Goal: Information Seeking & Learning: Learn about a topic

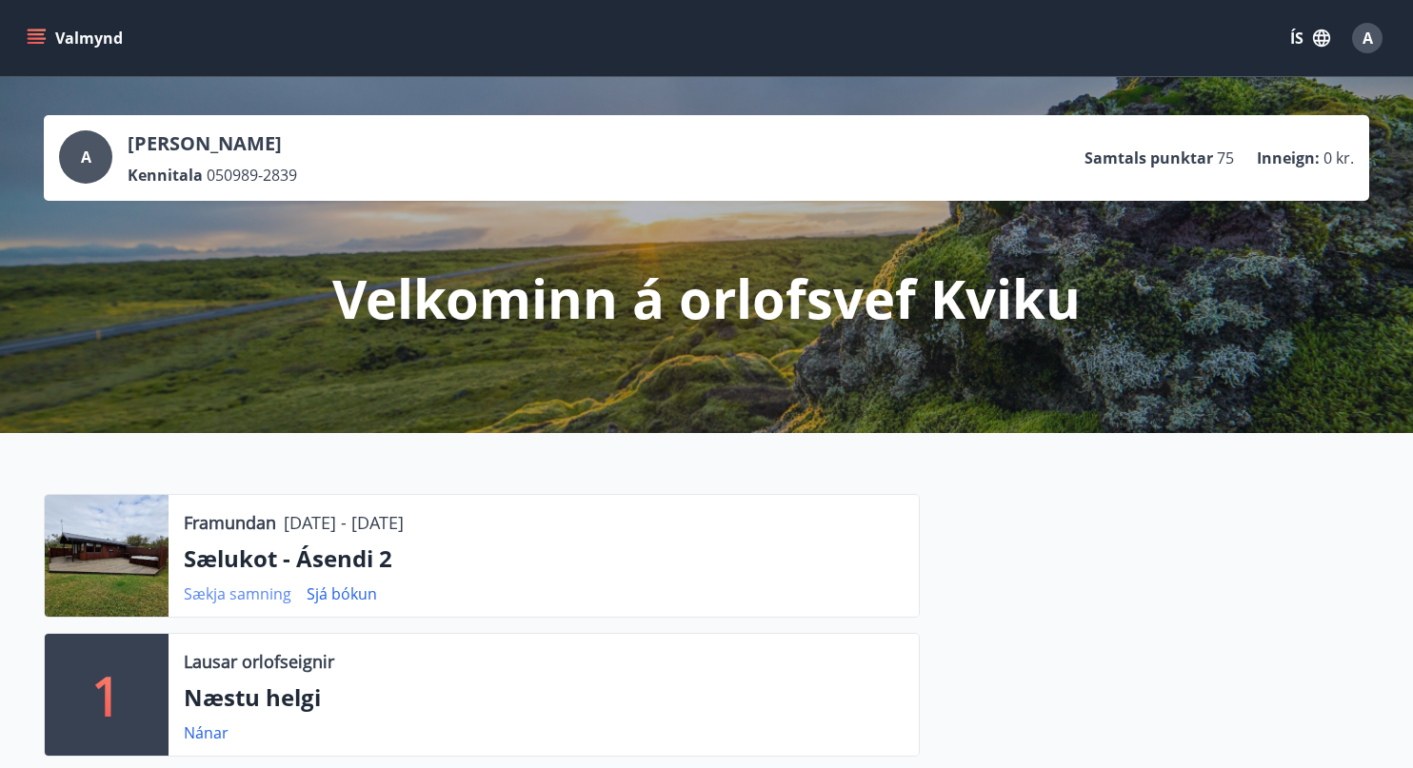
click at [214, 589] on link "Sækja samning" at bounding box center [238, 594] width 108 height 21
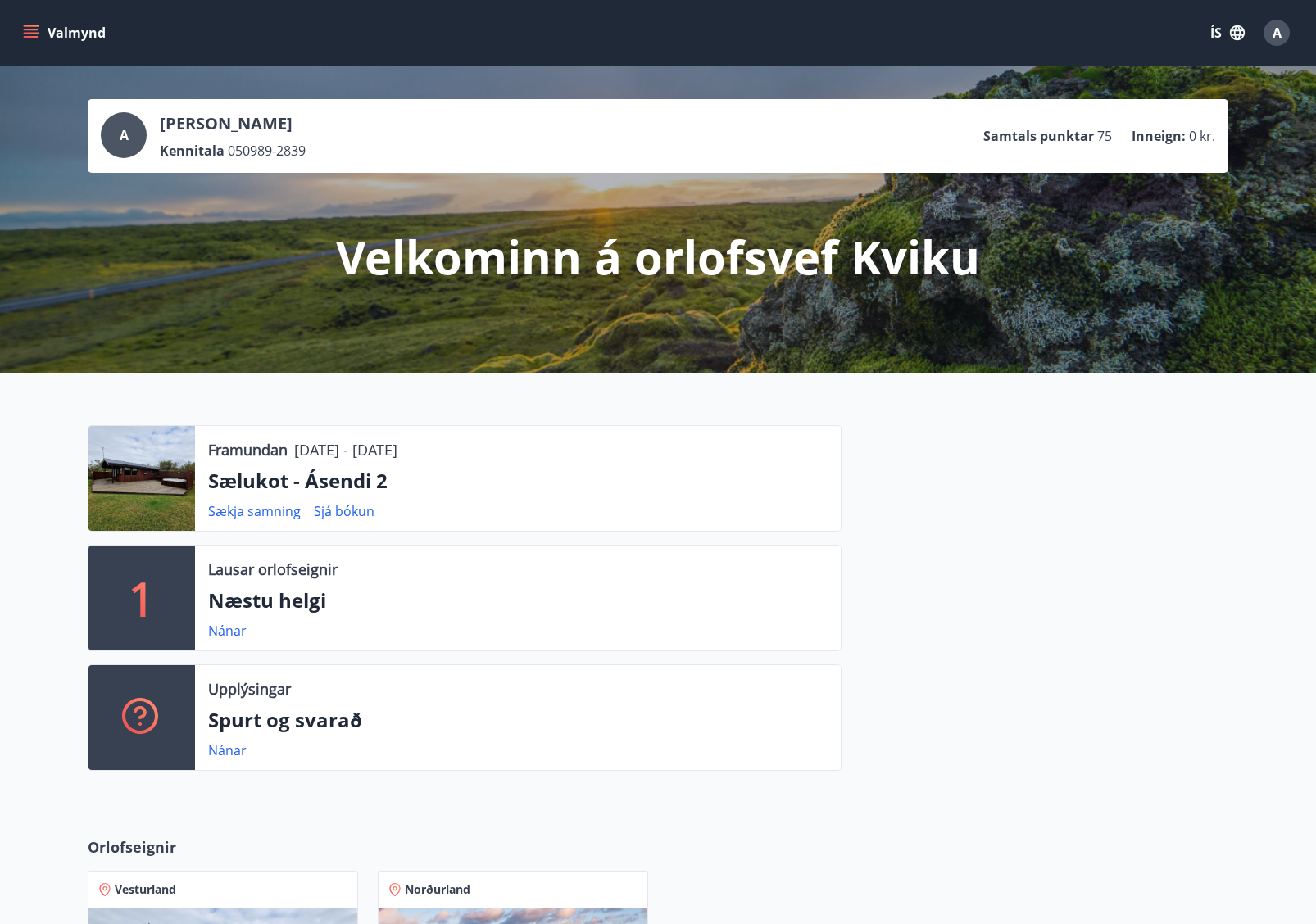
click at [902, 540] on div at bounding box center [1035, 604] width 386 height 359
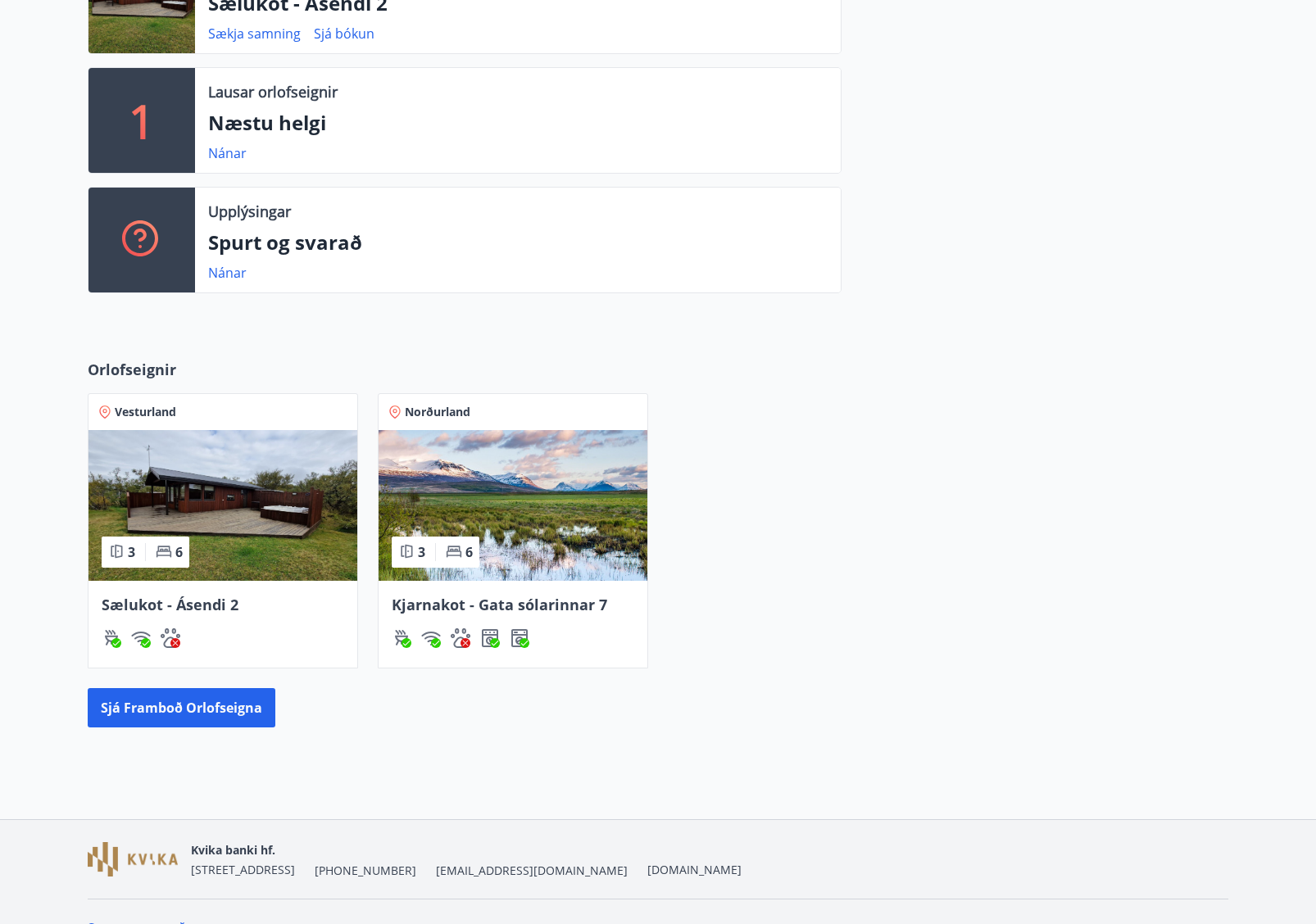
scroll to position [510, 0]
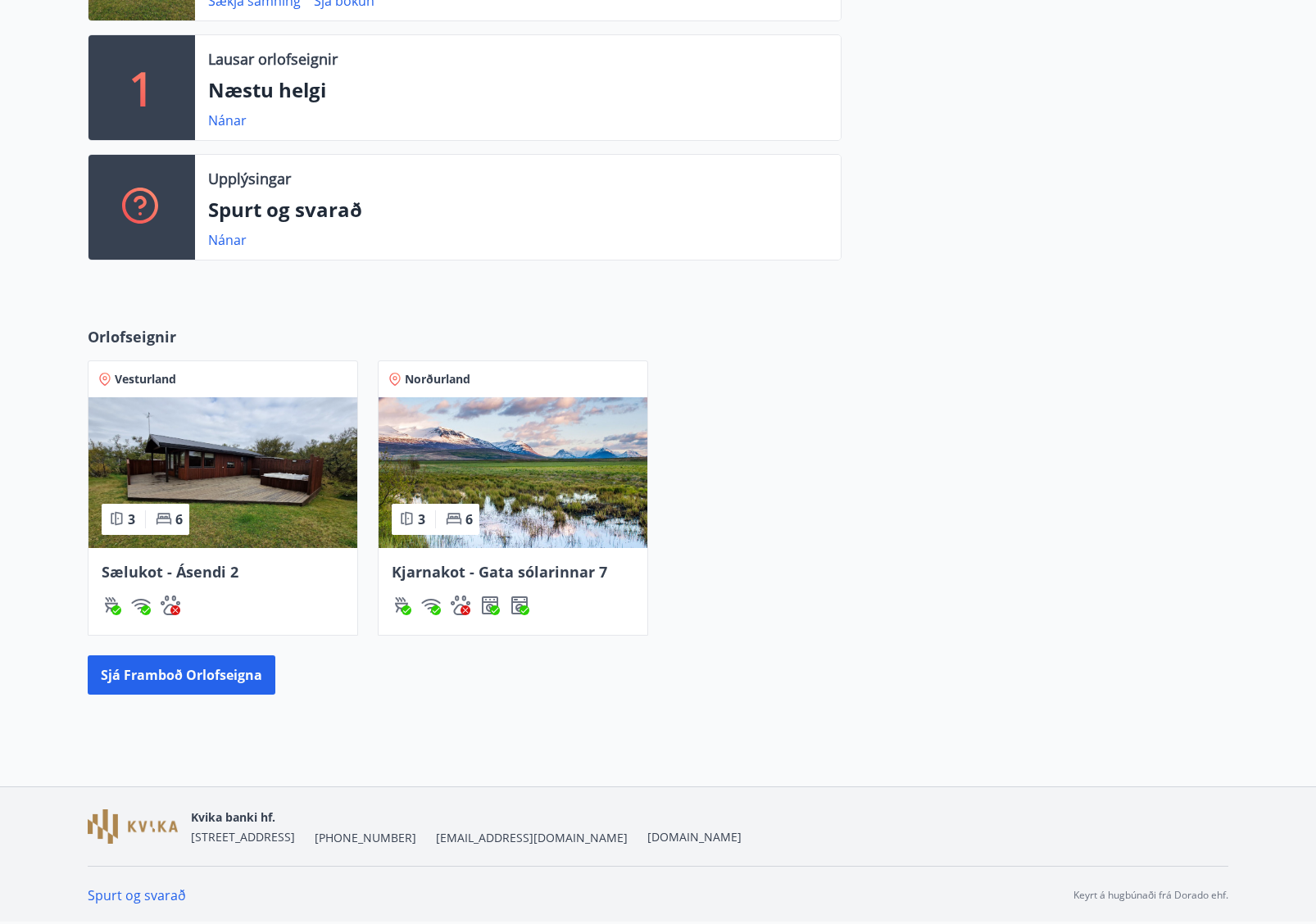
click at [212, 577] on span "Sælukot - Ásendi 2" at bounding box center [170, 571] width 137 height 20
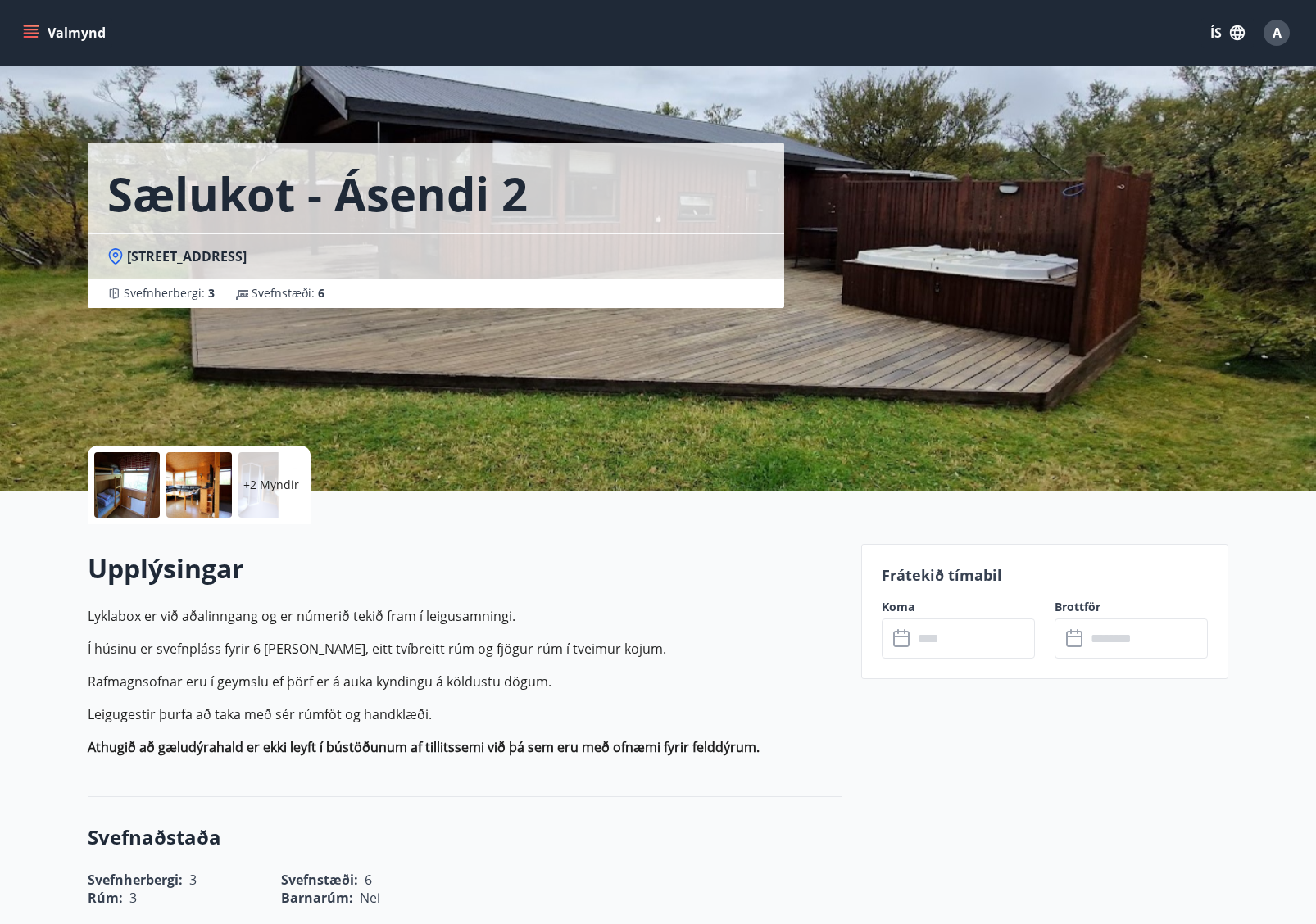
drag, startPoint x: 525, startPoint y: 586, endPoint x: 584, endPoint y: 681, distance: 111.8
click at [584, 660] on div "Upplýsingar Lyklabox er við aðalinngang og er númerið tekið fram í leigusamning…" at bounding box center [465, 660] width 754 height 219
click at [592, 660] on p "Lyklabox er við aðalinngang og er númerið tekið fram í leigusamningi. Í húsinu …" at bounding box center [465, 681] width 754 height 151
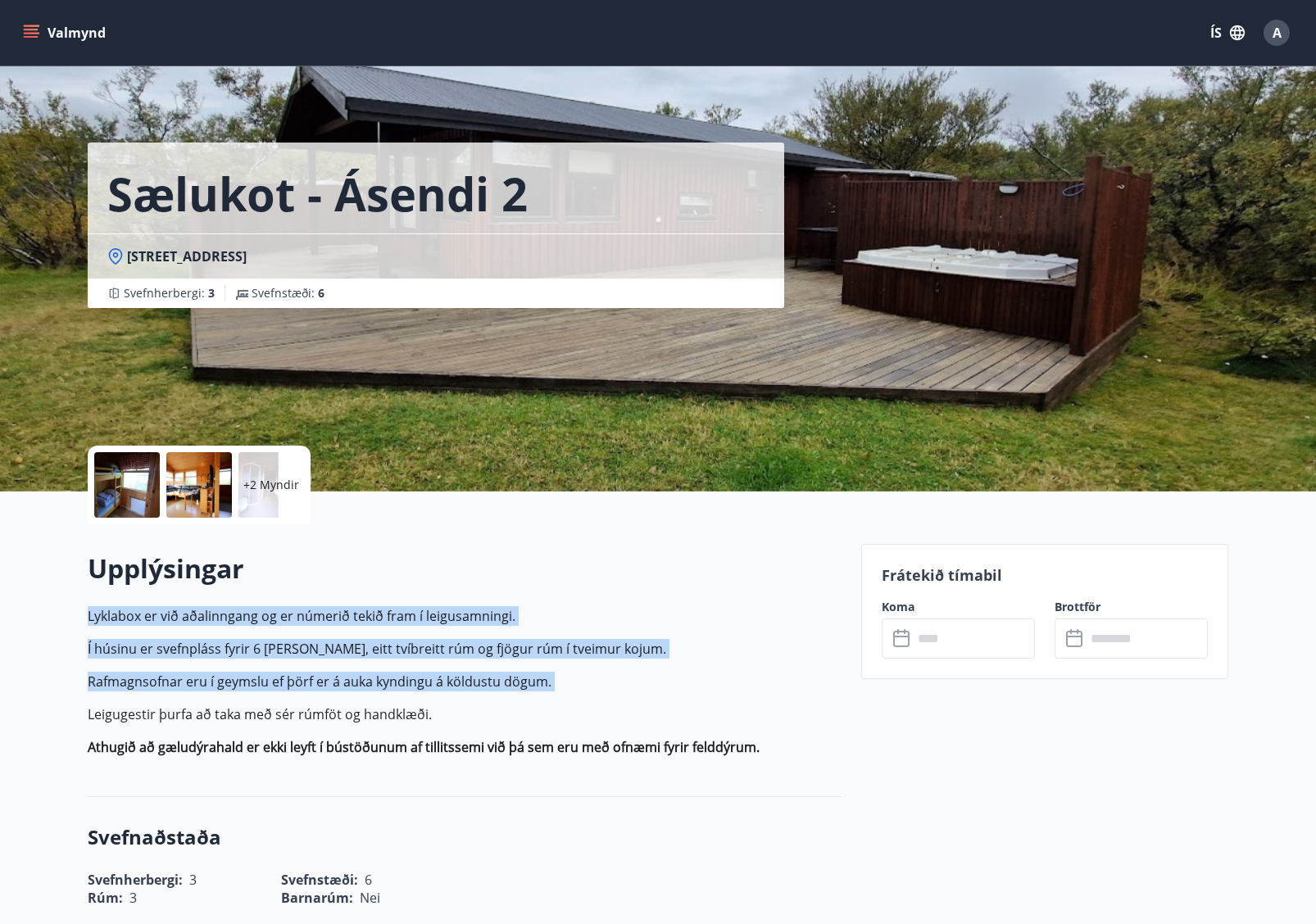
drag, startPoint x: 538, startPoint y: 697, endPoint x: 85, endPoint y: 621, distance: 459.3
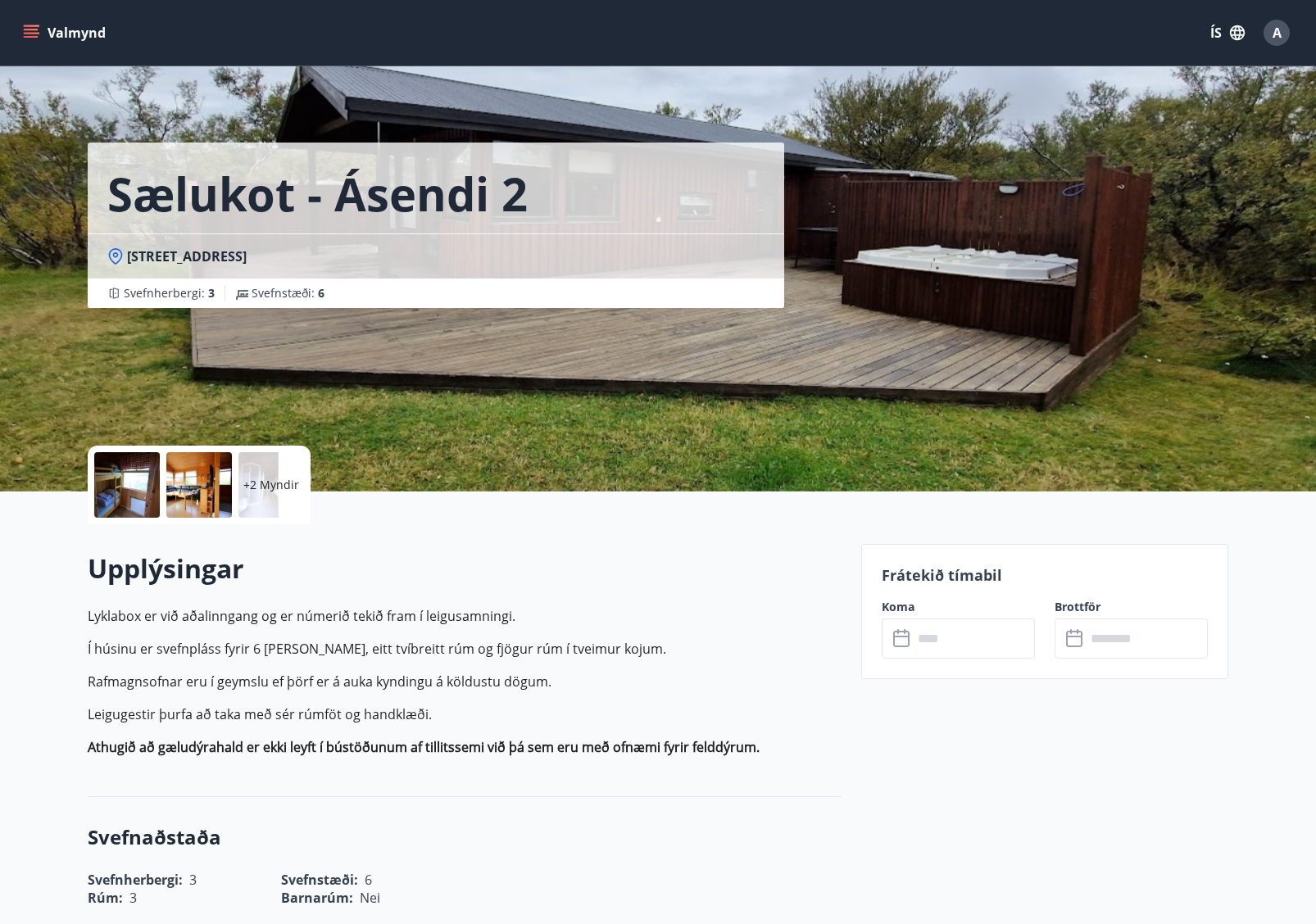
drag, startPoint x: 86, startPoint y: 615, endPoint x: 478, endPoint y: 711, distance: 403.6
click at [478, 660] on p "Leigugestir þurfa að taka með sér rúmföt og handklæði." at bounding box center [465, 714] width 754 height 20
drag, startPoint x: 368, startPoint y: 705, endPoint x: 60, endPoint y: 644, distance: 314.0
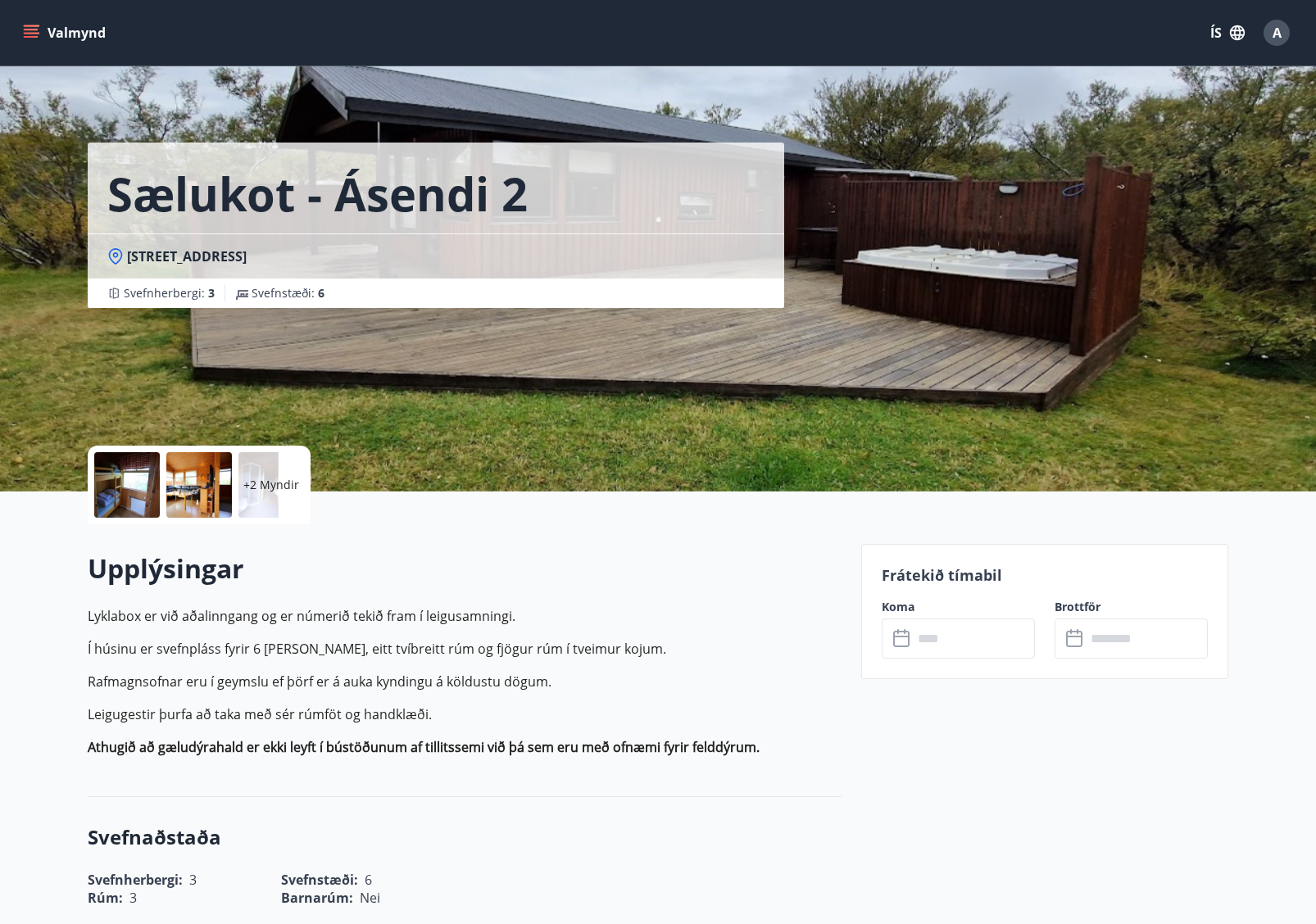
click at [216, 660] on p "Lyklabox er við aðalinngang og er númerið tekið fram í leigusamningi. Í húsinu …" at bounding box center [465, 681] width 754 height 151
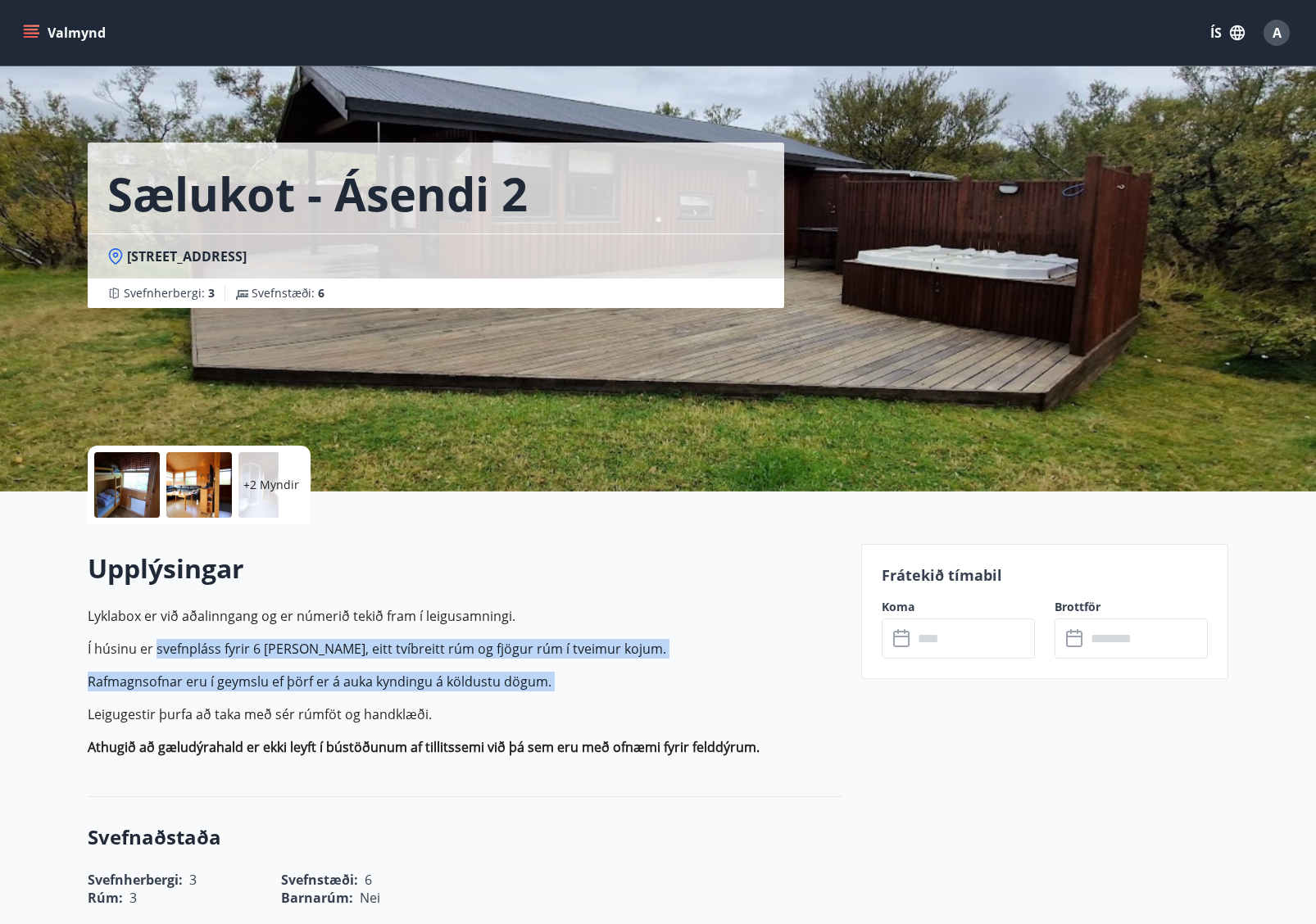
drag, startPoint x: 287, startPoint y: 651, endPoint x: 680, endPoint y: 703, distance: 396.4
click at [680, 660] on p "Lyklabox er við aðalinngang og er númerið tekið fram í leigusamningi. Í húsinu …" at bounding box center [465, 681] width 754 height 151
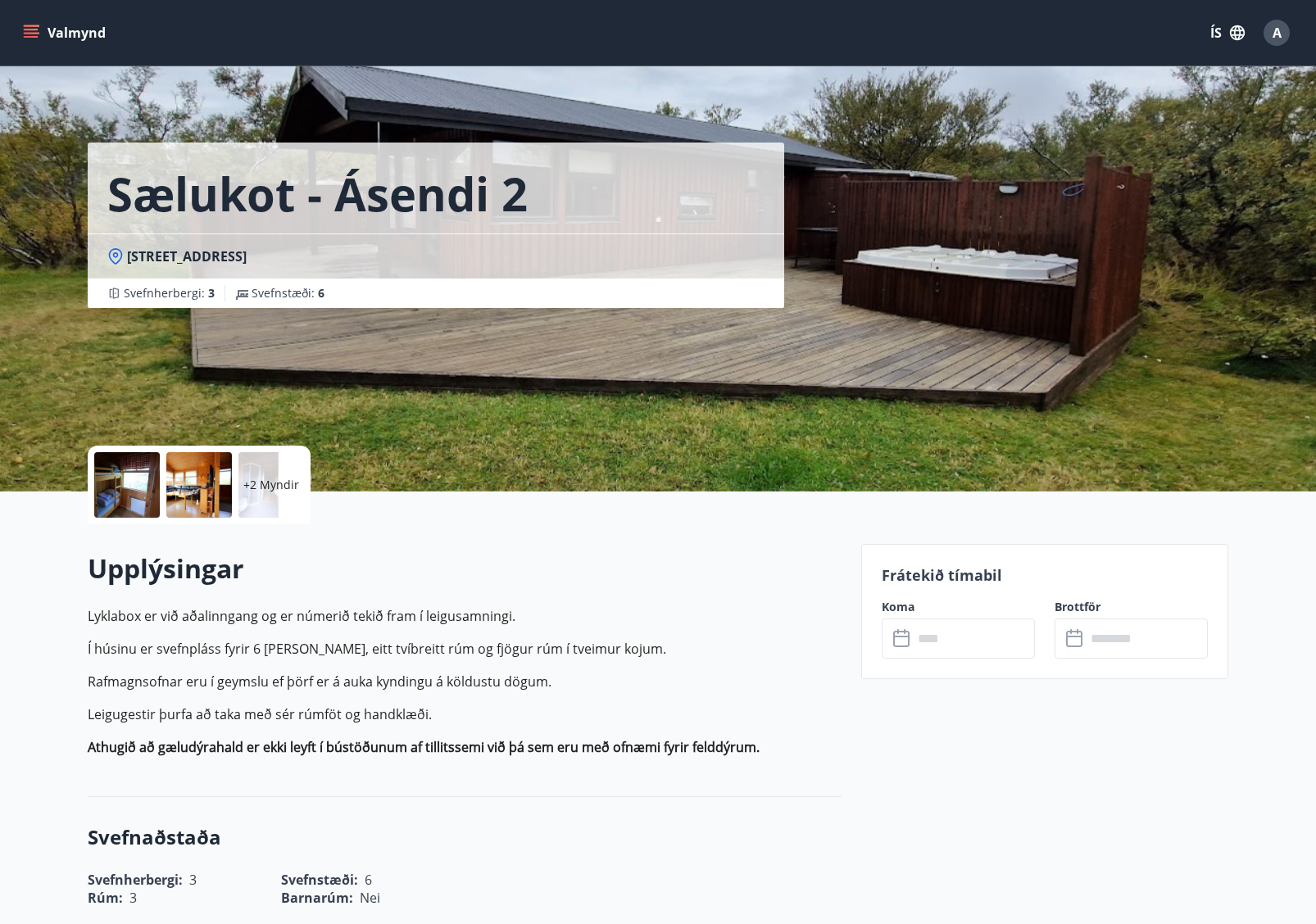
click at [680, 660] on p "Lyklabox er við aðalinngang og er númerið tekið fram í leigusamningi. Í húsinu …" at bounding box center [465, 681] width 754 height 151
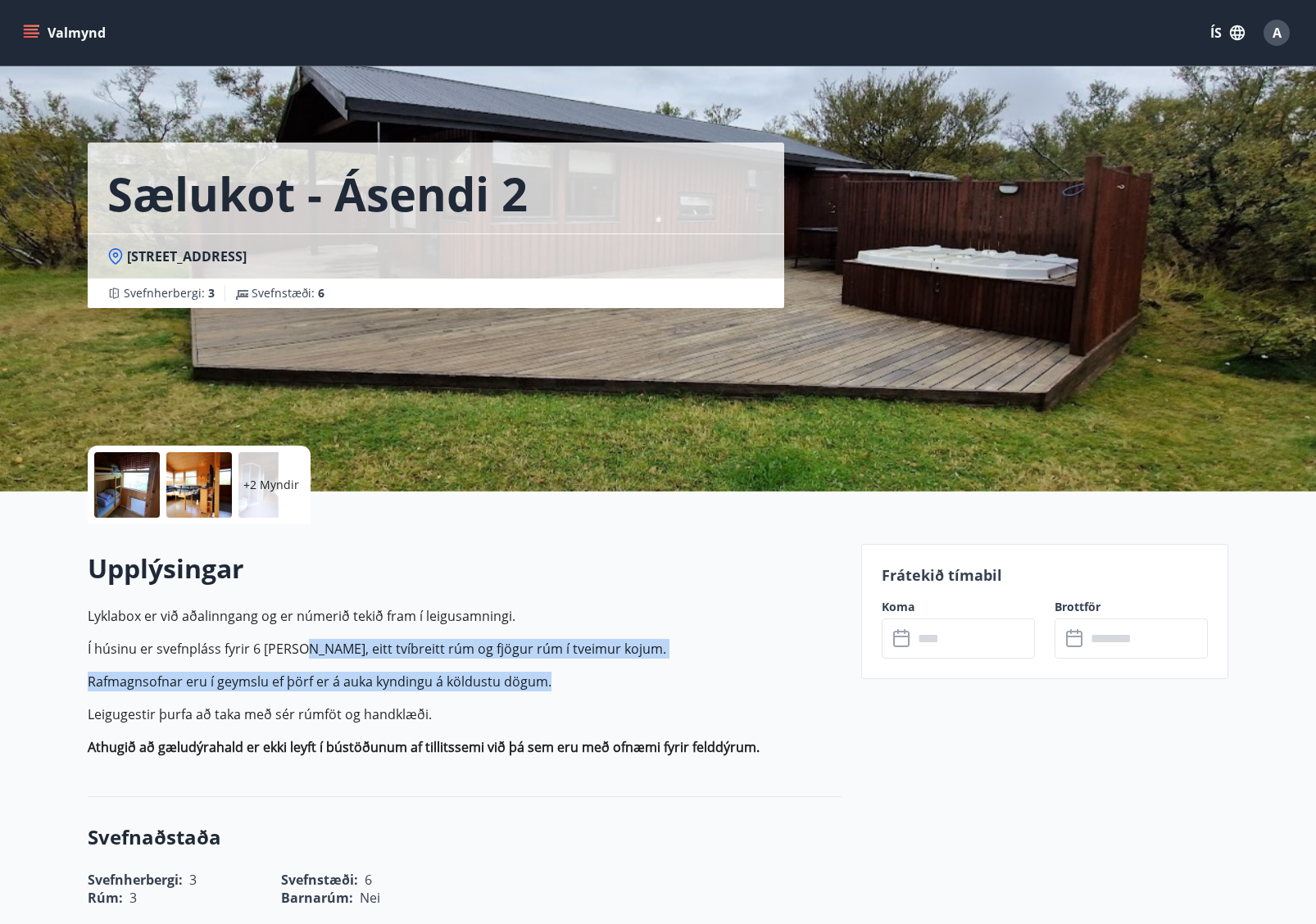
drag, startPoint x: 411, startPoint y: 676, endPoint x: 308, endPoint y: 652, distance: 105.8
click at [308, 652] on p "Lyklabox er við aðalinngang og er númerið tekið fram í leigusamningi. Í húsinu …" at bounding box center [465, 681] width 754 height 151
click at [308, 652] on p "Í húsinu er svefnpláss fyrir 6 manns, eitt tvíbreitt rúm og fjögur rúm í tveimu…" at bounding box center [465, 649] width 754 height 20
drag, startPoint x: 491, startPoint y: 672, endPoint x: 590, endPoint y: 687, distance: 100.1
click at [590, 660] on p "Lyklabox er við aðalinngang og er númerið tekið fram í leigusamningi. Í húsinu …" at bounding box center [465, 681] width 754 height 151
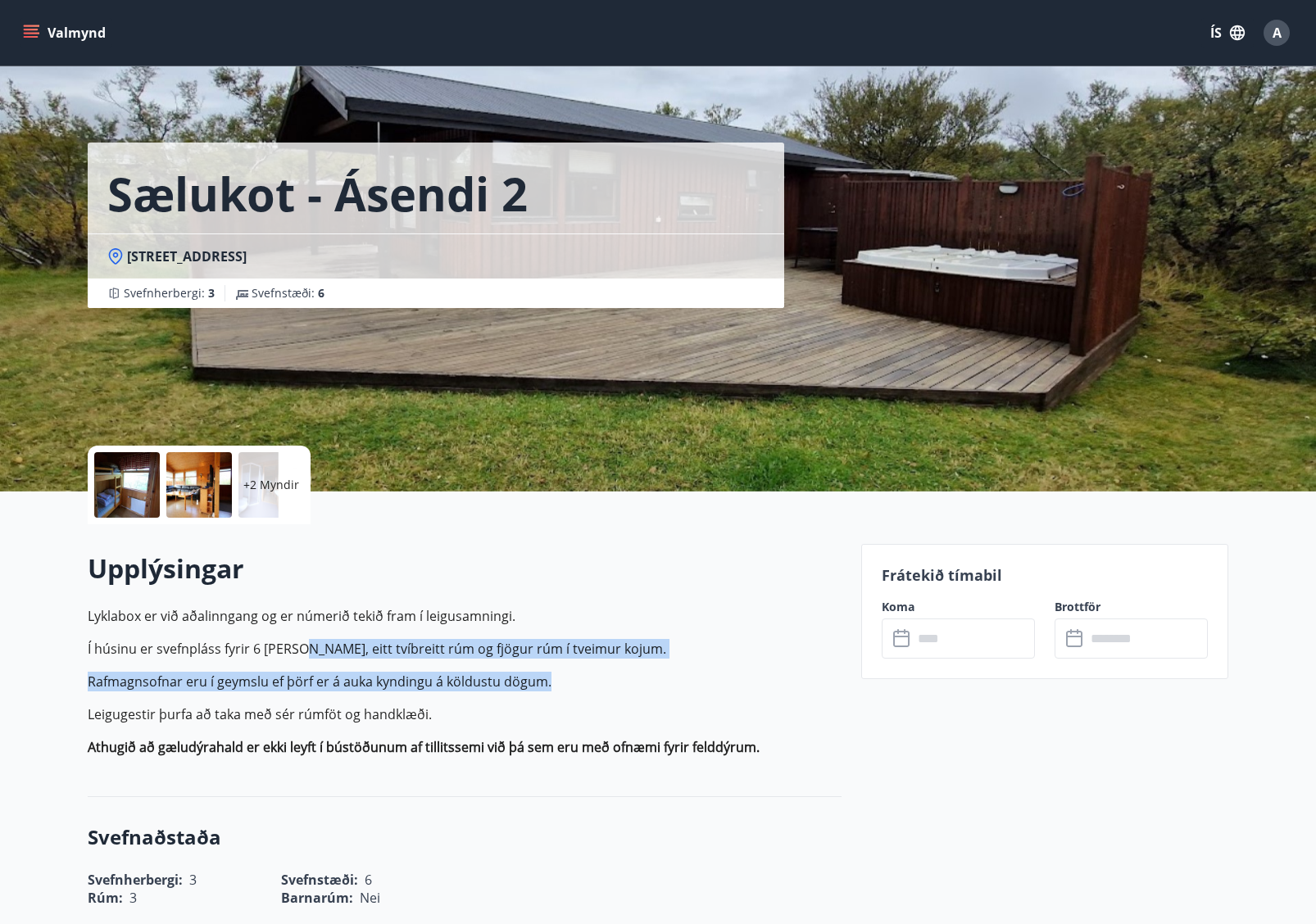
click at [590, 660] on p "Rafmagnsofnar eru í geymslu ef þörf er á auka kyndingu á köldustu dögum." at bounding box center [465, 681] width 754 height 20
drag, startPoint x: 387, startPoint y: 684, endPoint x: 105, endPoint y: 661, distance: 282.9
click at [105, 660] on p "Lyklabox er við aðalinngang og er númerið tekið fram í leigusamningi. Í húsinu …" at bounding box center [465, 681] width 754 height 151
drag, startPoint x: 104, startPoint y: 652, endPoint x: 498, endPoint y: 711, distance: 398.4
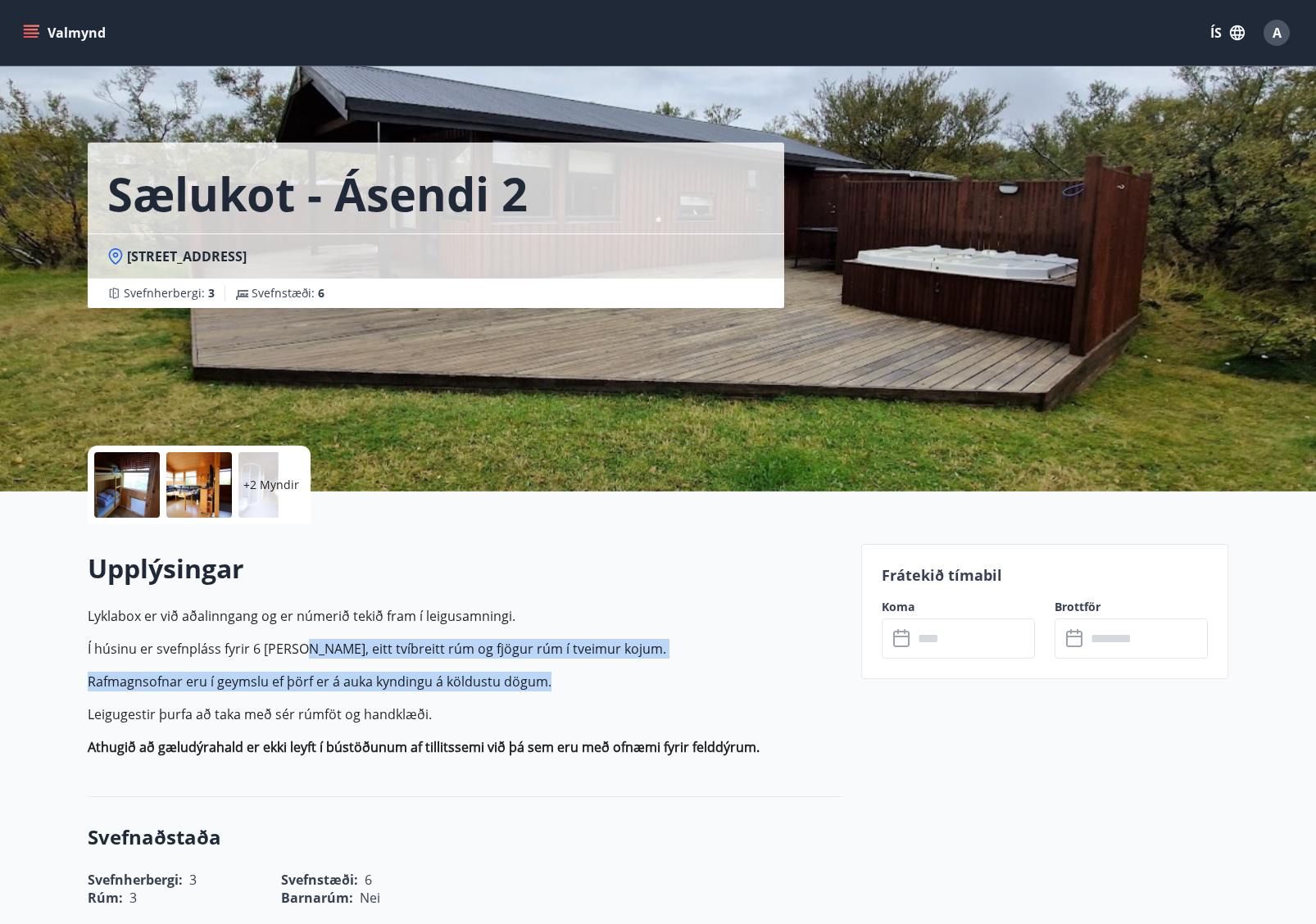
click at [498, 660] on p "Lyklabox er við aðalinngang og er númerið tekið fram í leigusamningi. Í húsinu …" at bounding box center [465, 681] width 754 height 151
click at [498, 660] on p "Leigugestir þurfa að taka með sér rúmföt og handklæði." at bounding box center [465, 714] width 754 height 20
drag, startPoint x: 370, startPoint y: 705, endPoint x: 76, endPoint y: 637, distance: 301.8
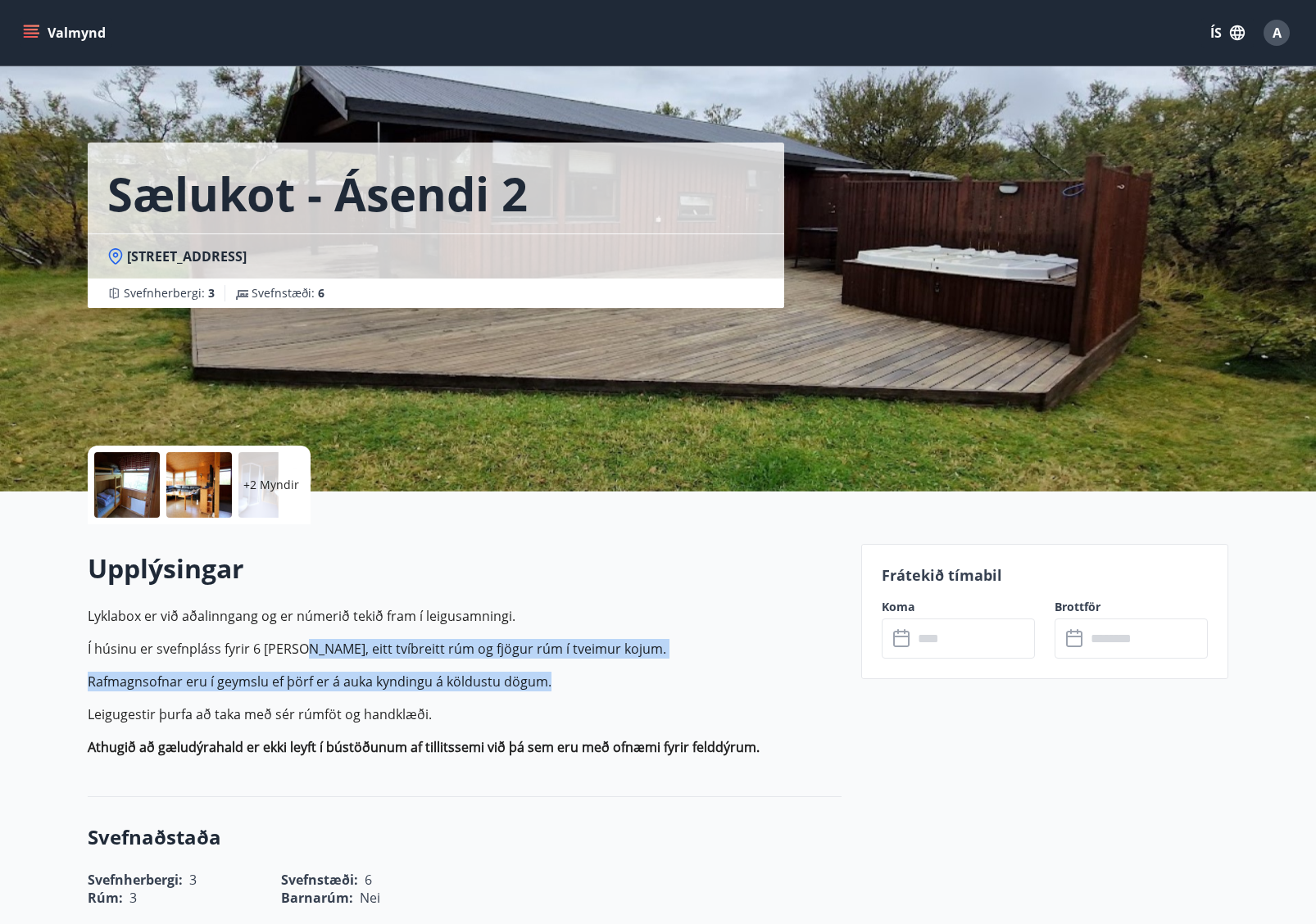
drag, startPoint x: 169, startPoint y: 651, endPoint x: 478, endPoint y: 707, distance: 314.0
click at [478, 660] on p "Lyklabox er við aðalinngang og er númerið tekið fram í leigusamningi. Í húsinu …" at bounding box center [465, 681] width 754 height 151
click at [478, 660] on p "Leigugestir þurfa að taka með sér rúmföt og handklæði." at bounding box center [465, 714] width 754 height 20
drag, startPoint x: 466, startPoint y: 705, endPoint x: 86, endPoint y: 619, distance: 389.6
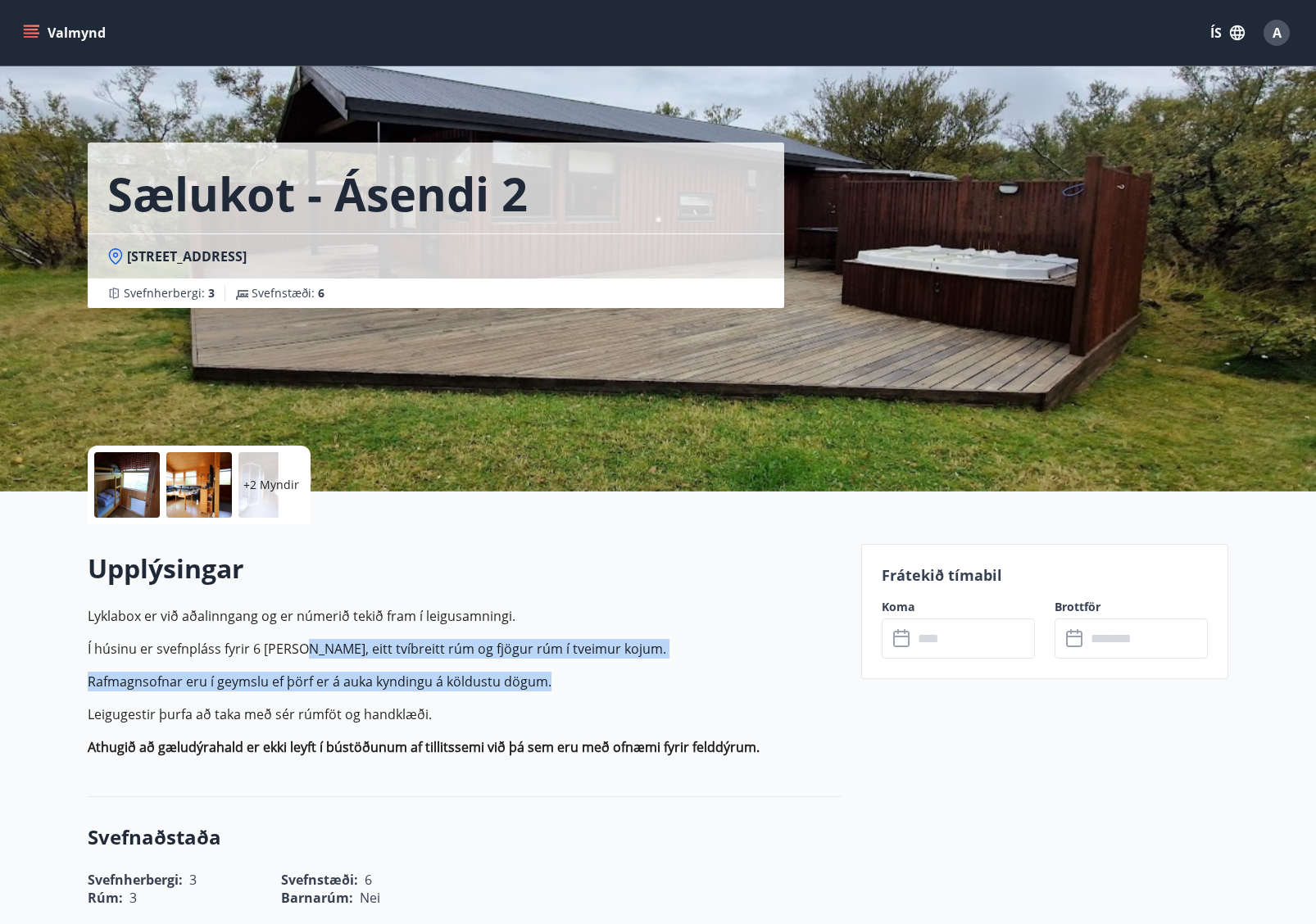
click at [281, 660] on p "Leigugestir þurfa að taka með sér rúmföt og handklæði." at bounding box center [465, 714] width 754 height 20
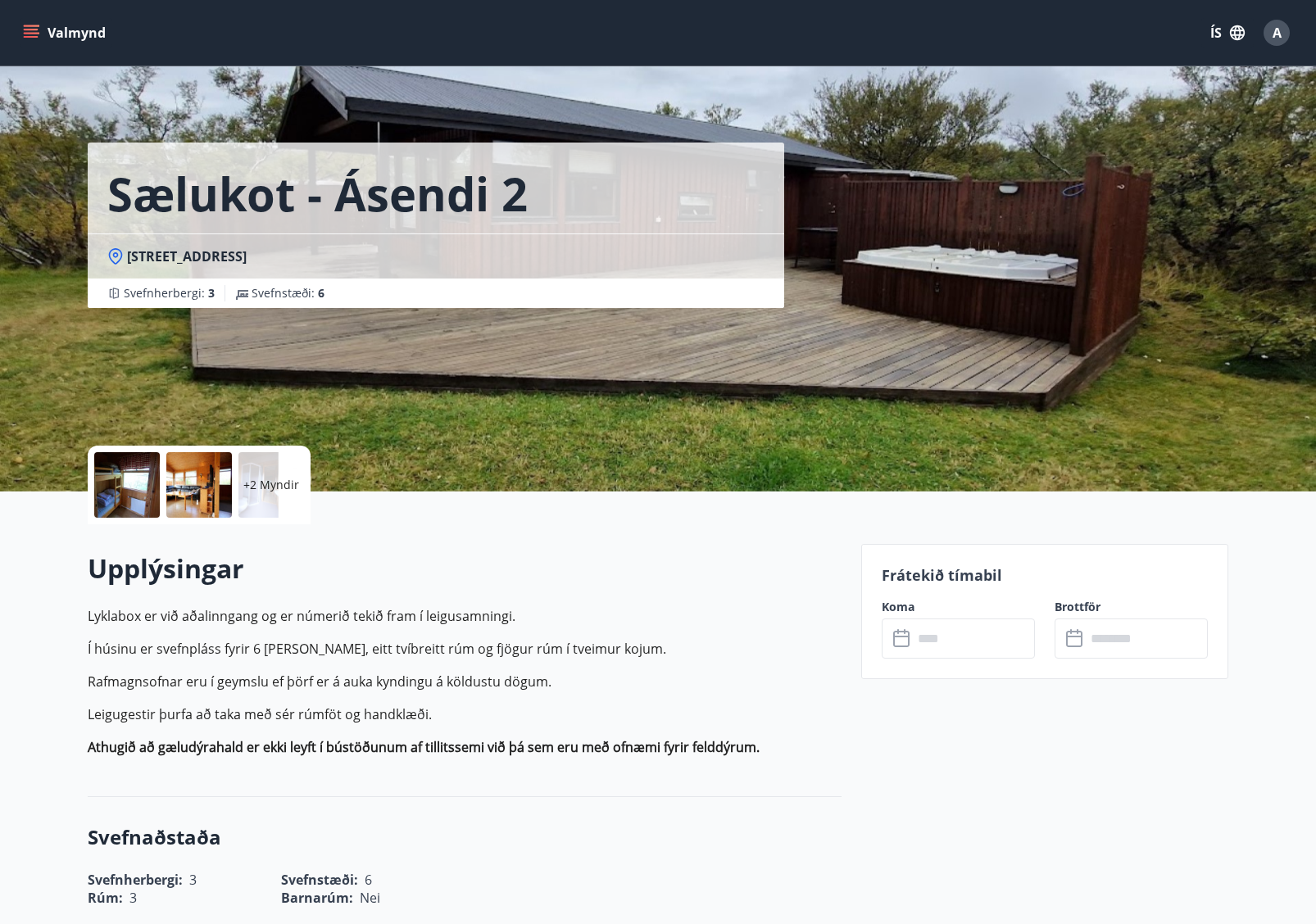
click at [266, 650] on p "Í húsinu er svefnpláss fyrir 6 manns, eitt tvíbreitt rúm og fjögur rúm í tveimu…" at bounding box center [465, 649] width 754 height 20
drag, startPoint x: 625, startPoint y: 674, endPoint x: 660, endPoint y: 701, distance: 44.2
click at [646, 660] on p "Lyklabox er við aðalinngang og er númerið tekið fram í leigusamningi. Í húsinu …" at bounding box center [465, 681] width 754 height 151
click at [660, 660] on p "Lyklabox er við aðalinngang og er númerið tekið fram í leigusamningi. Í húsinu …" at bounding box center [465, 681] width 754 height 151
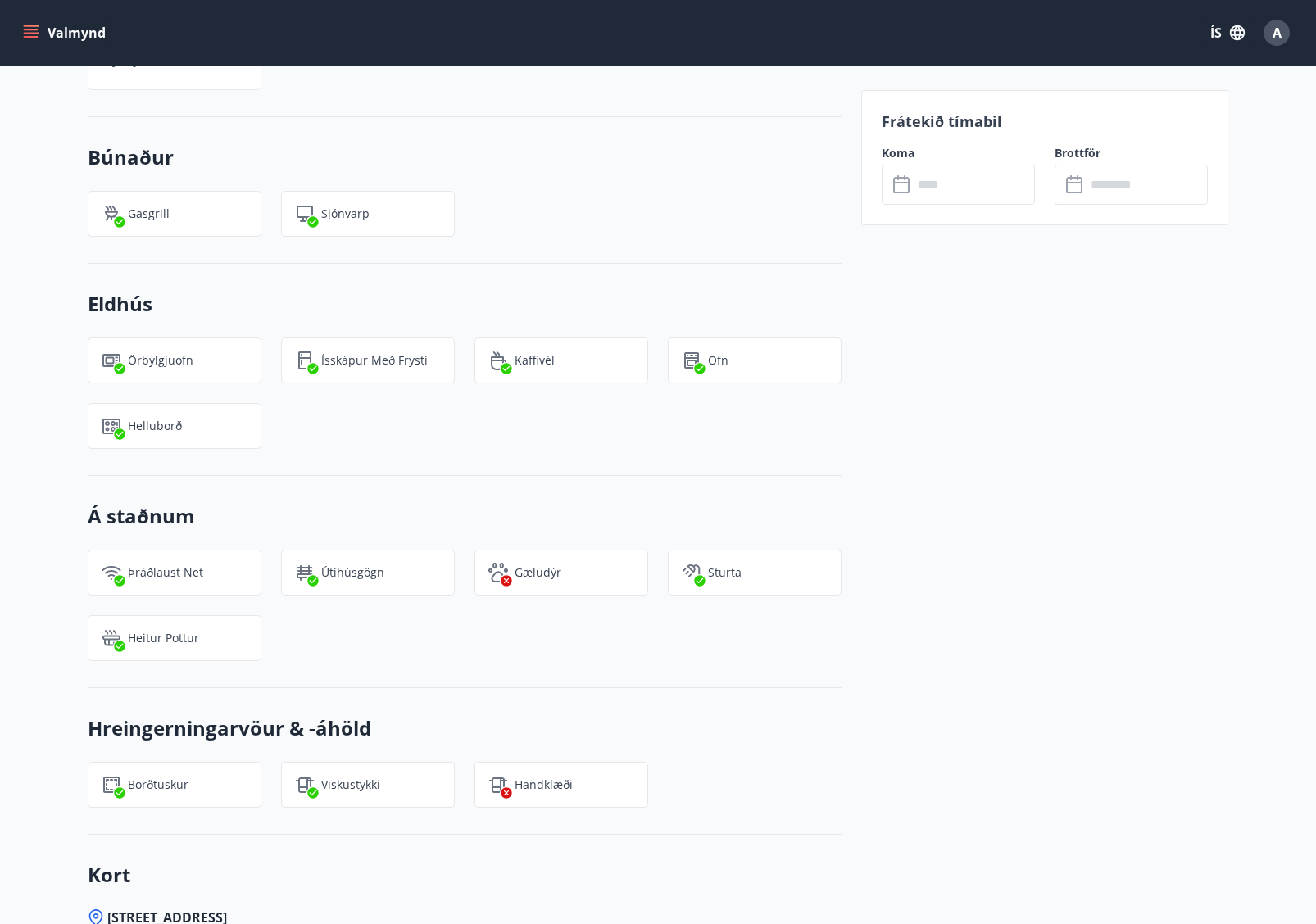
scroll to position [1203, 0]
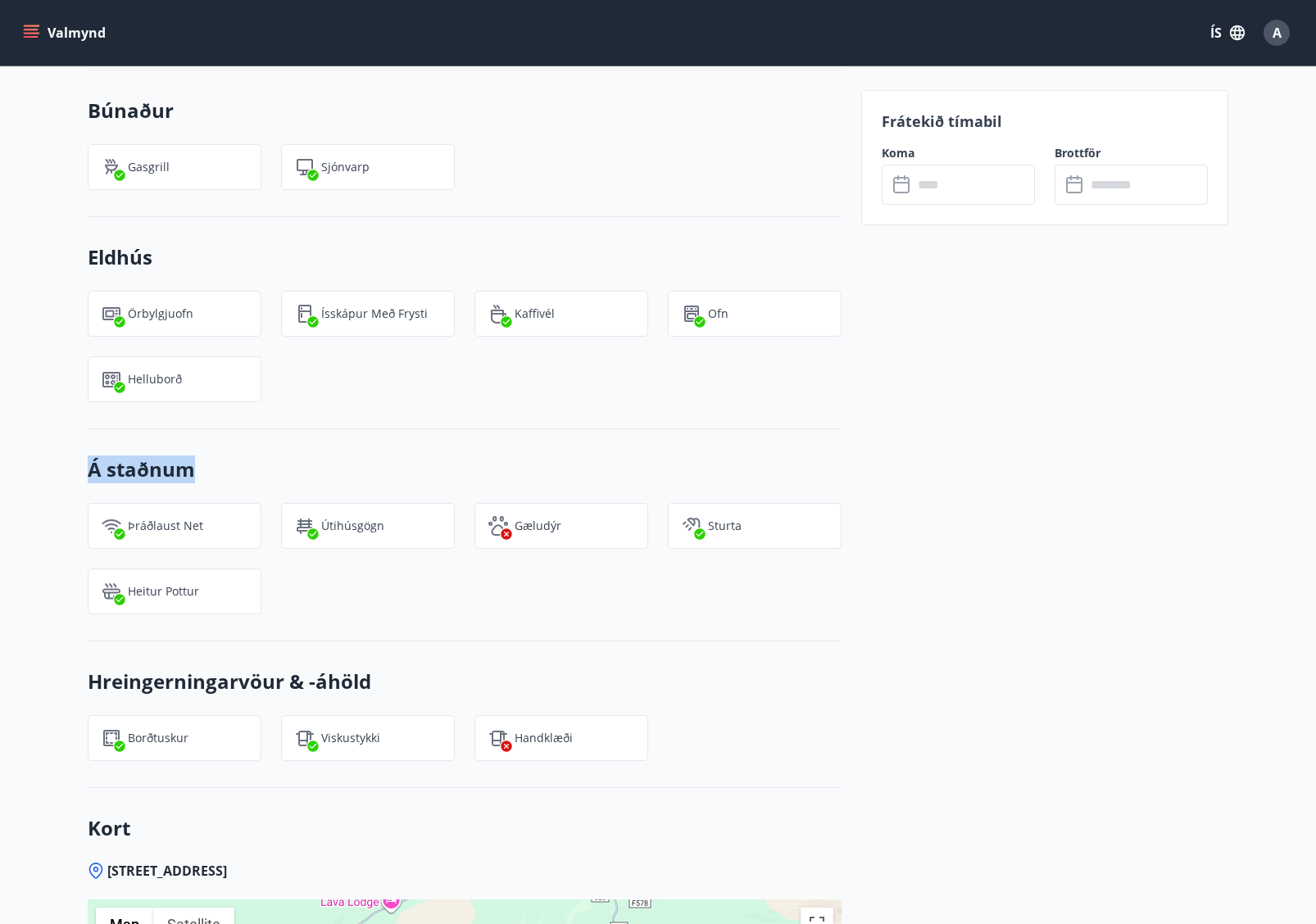
drag, startPoint x: 87, startPoint y: 471, endPoint x: 287, endPoint y: 475, distance: 200.0
click at [283, 475] on div "+2 Myndir Upplýsingar Lyklabox er við aðalinngang og er númerið tekið fram í le…" at bounding box center [454, 331] width 774 height 2085
click at [287, 475] on h3 "Á staðnum" at bounding box center [465, 469] width 754 height 28
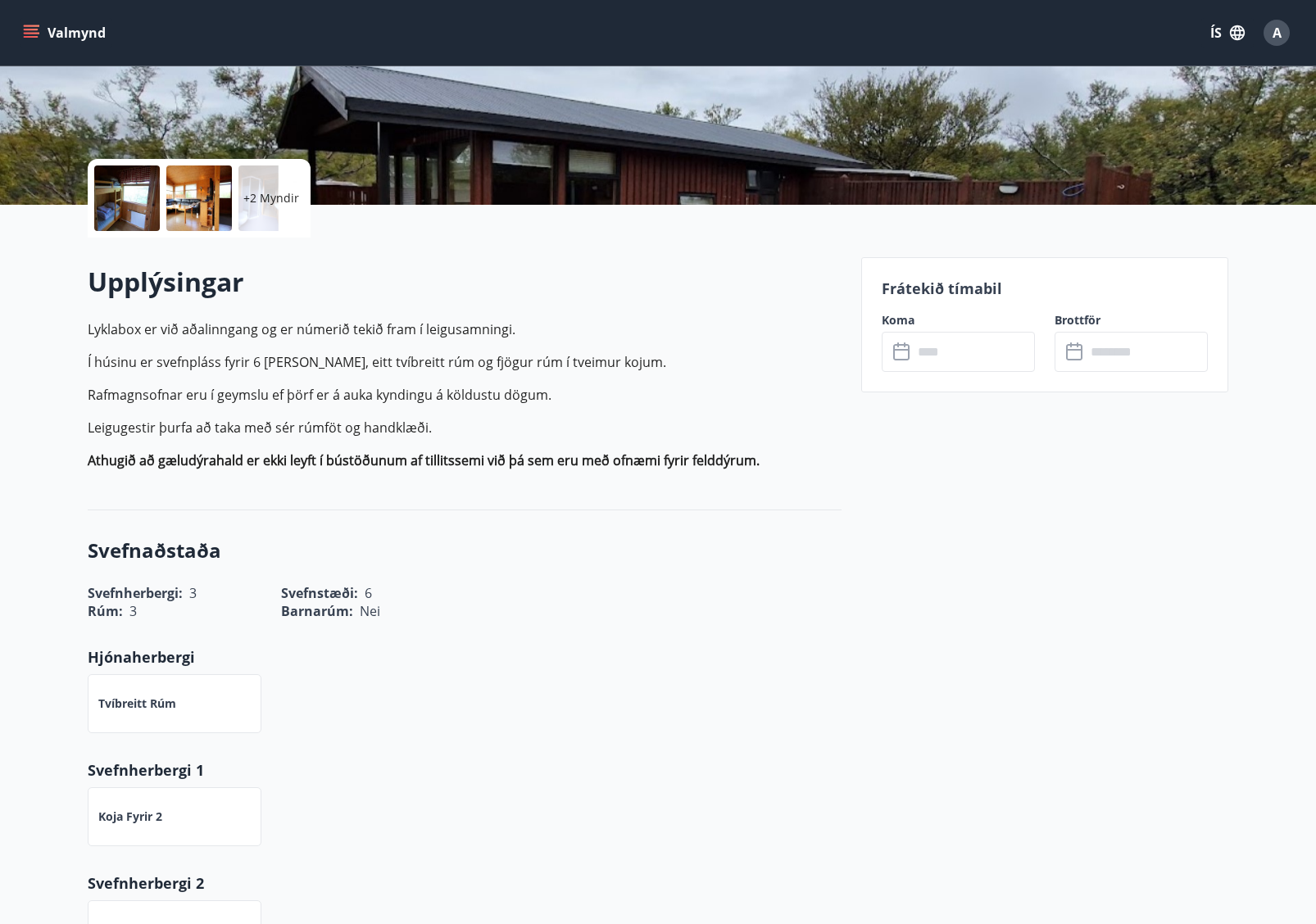
scroll to position [82, 0]
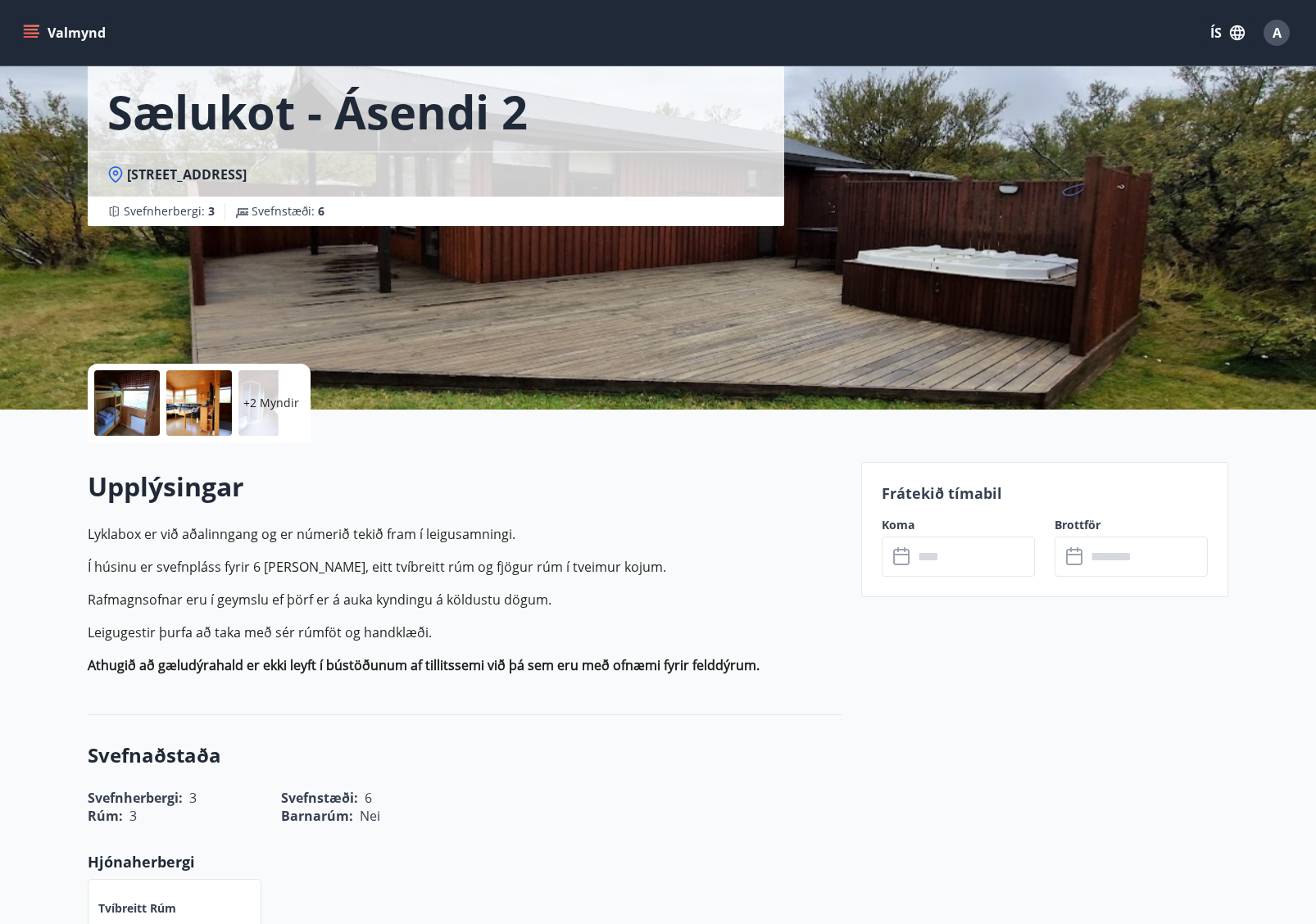
click at [726, 340] on div "Sælukot - Ásendi 2 Ásendi 2, 320 Reykholti Svefnherbergi : 3 Svefnstæði : 6" at bounding box center [468, 163] width 761 height 491
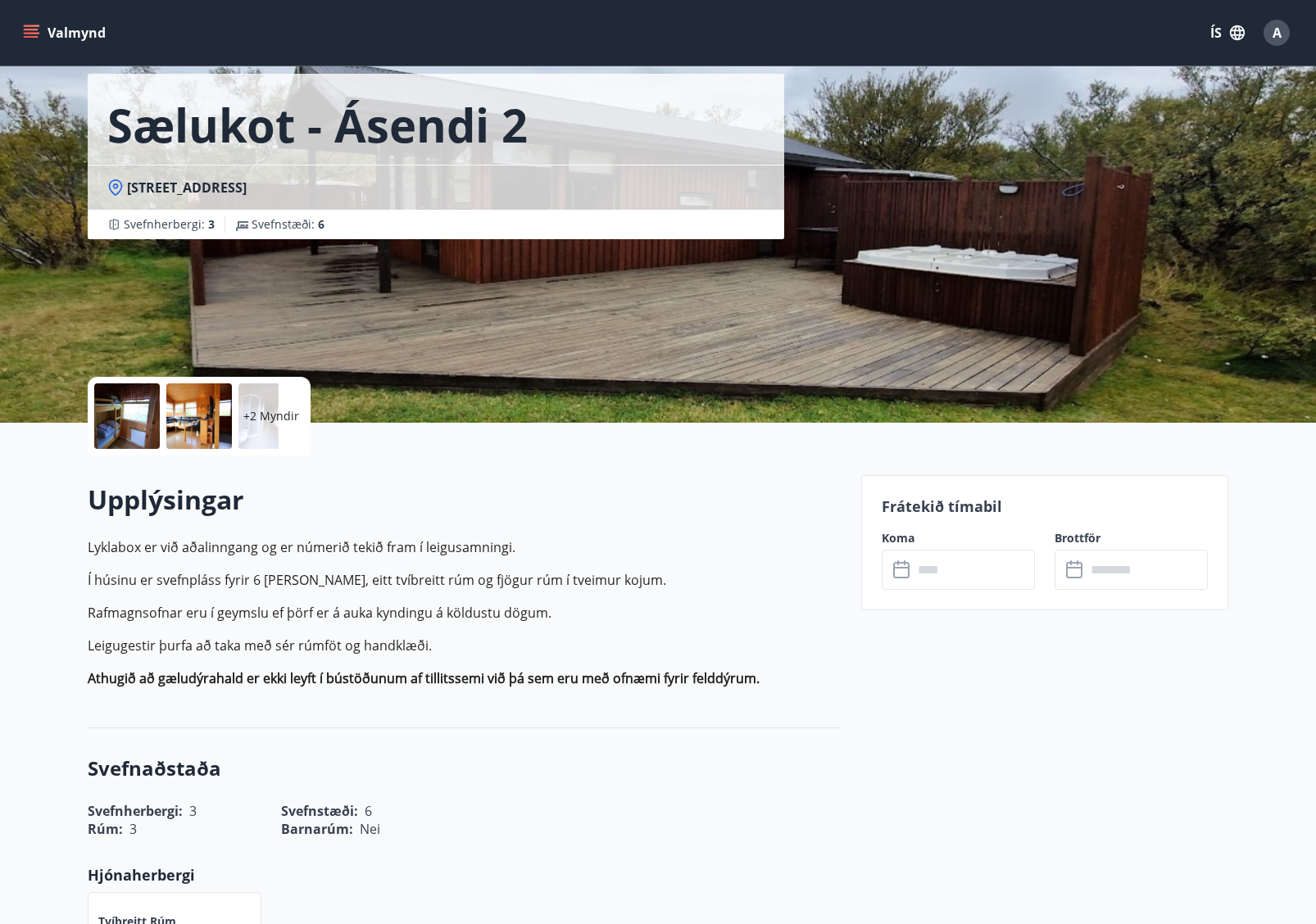
scroll to position [0, 0]
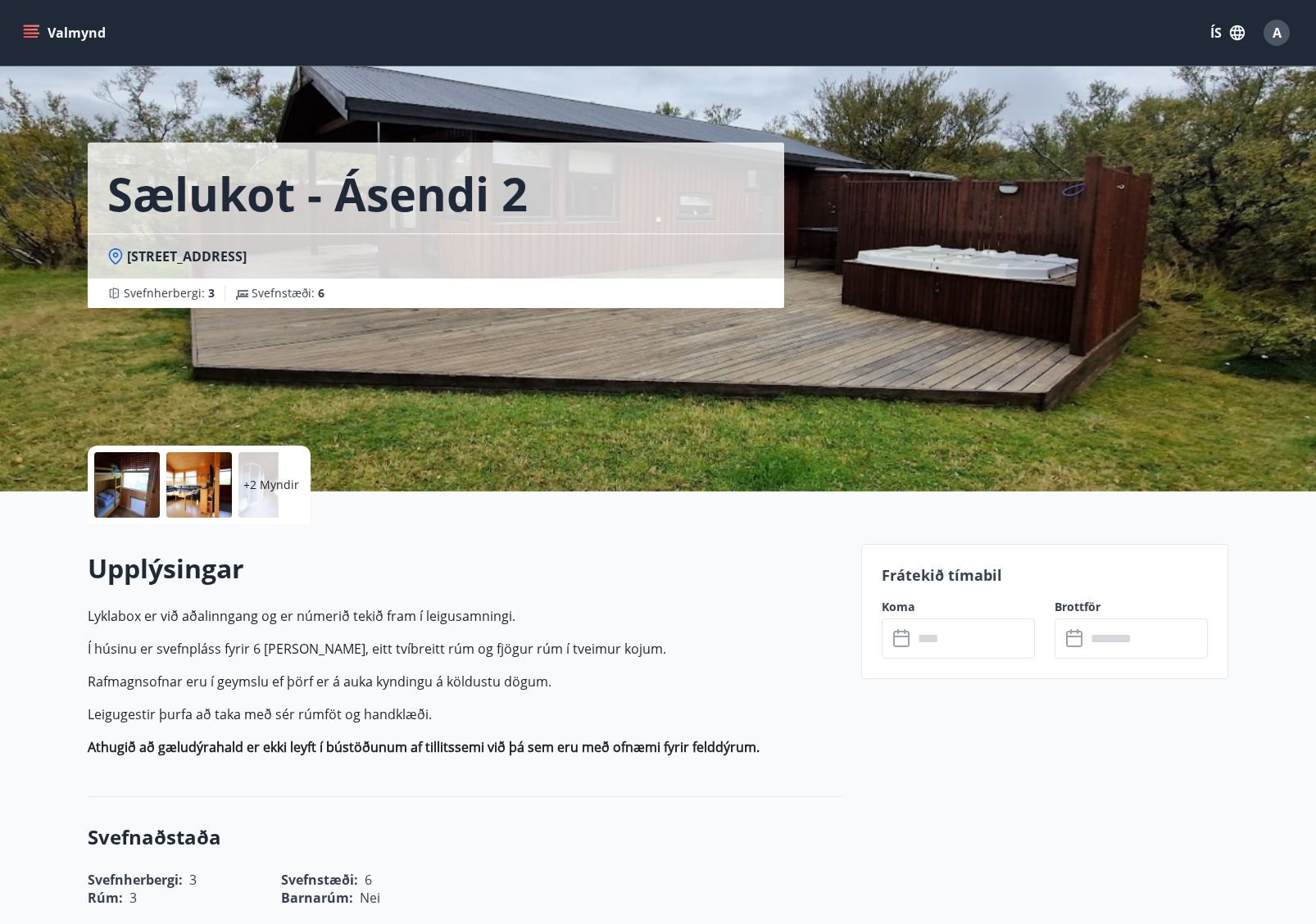
click at [111, 493] on div at bounding box center [127, 485] width 65 height 65
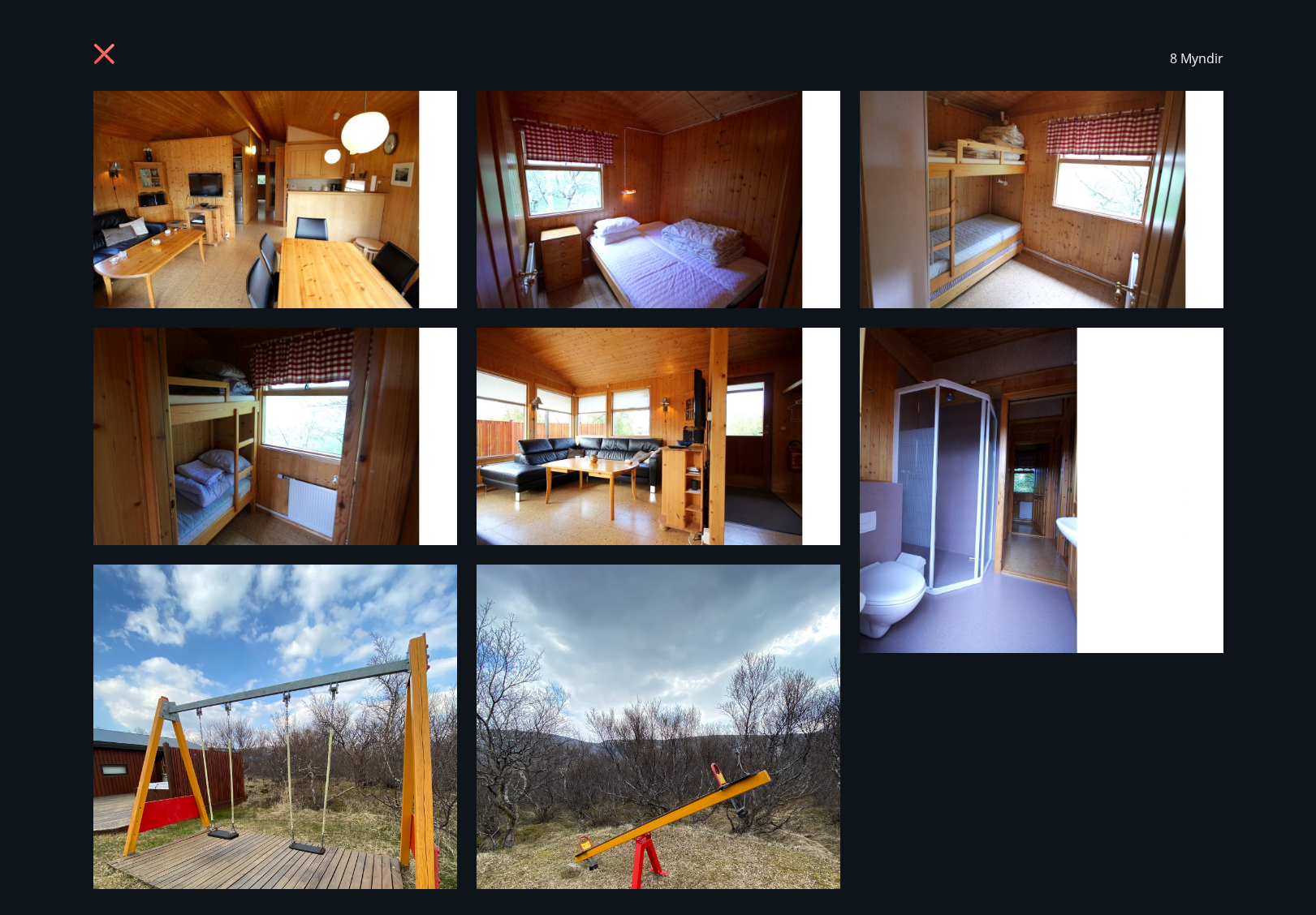
click at [297, 216] on img at bounding box center [275, 199] width 364 height 217
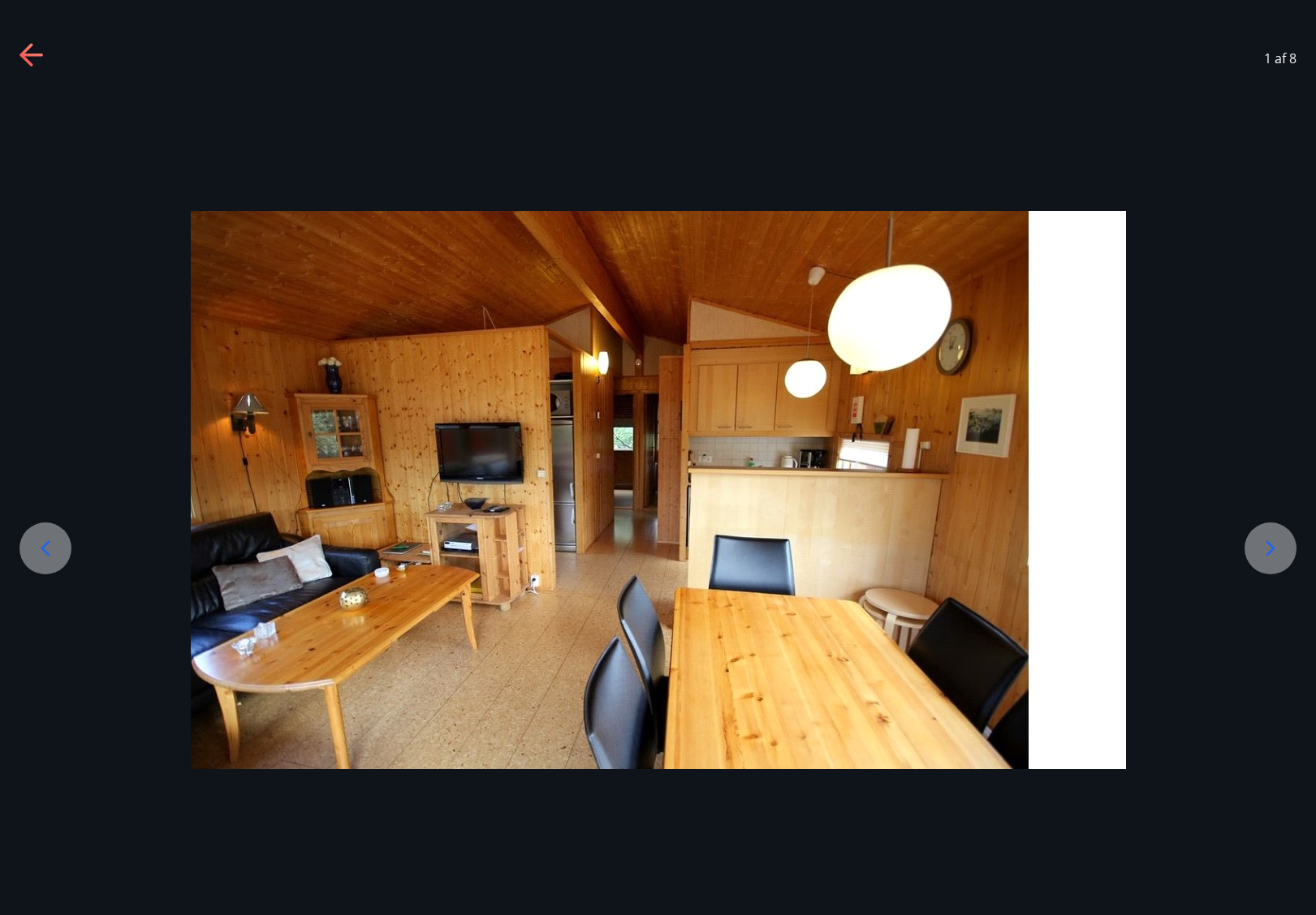
click at [344, 464] on img at bounding box center [658, 490] width 935 height 558
click at [1215, 560] on icon at bounding box center [1270, 548] width 26 height 26
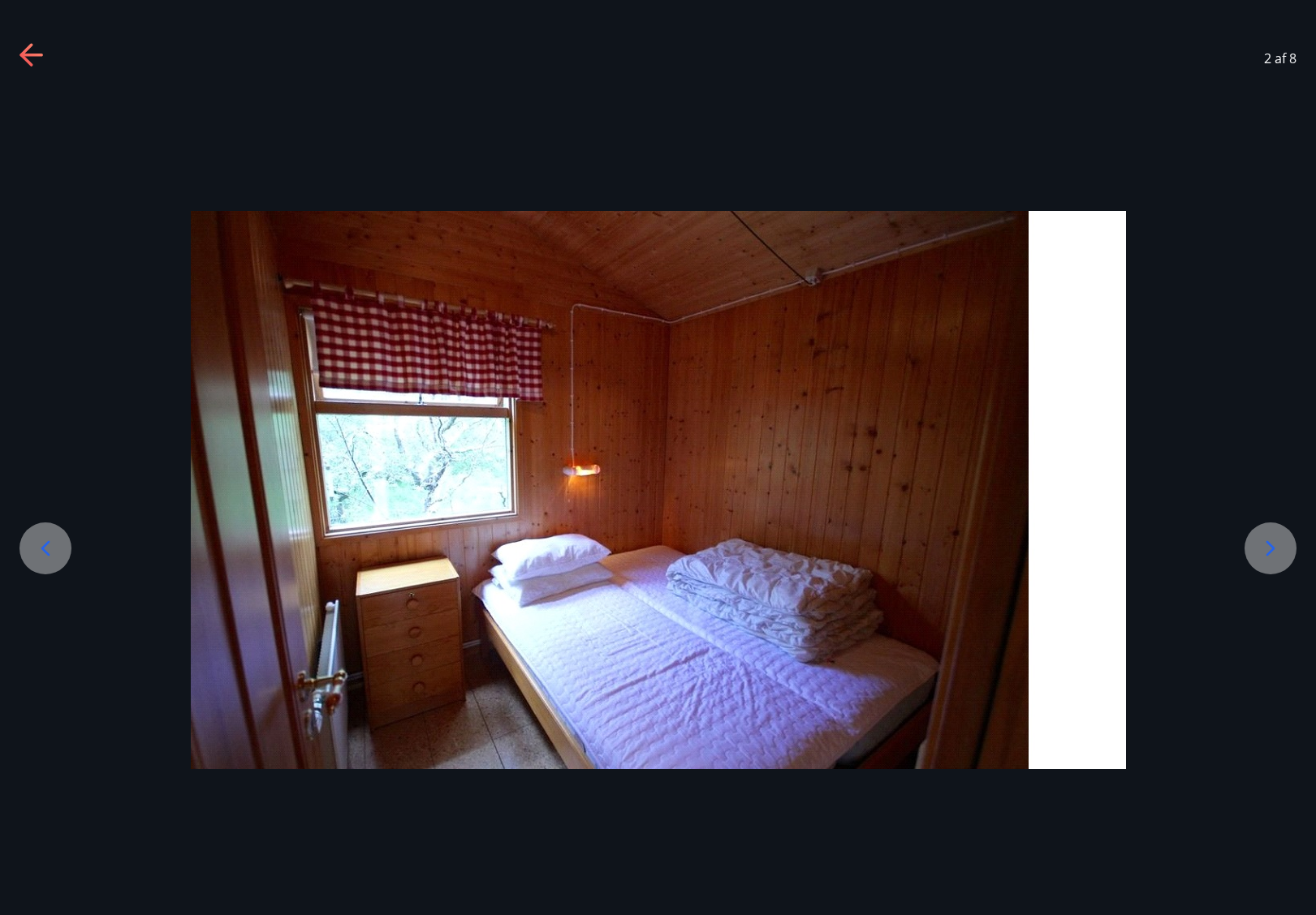
click at [1215, 560] on icon at bounding box center [1270, 548] width 26 height 26
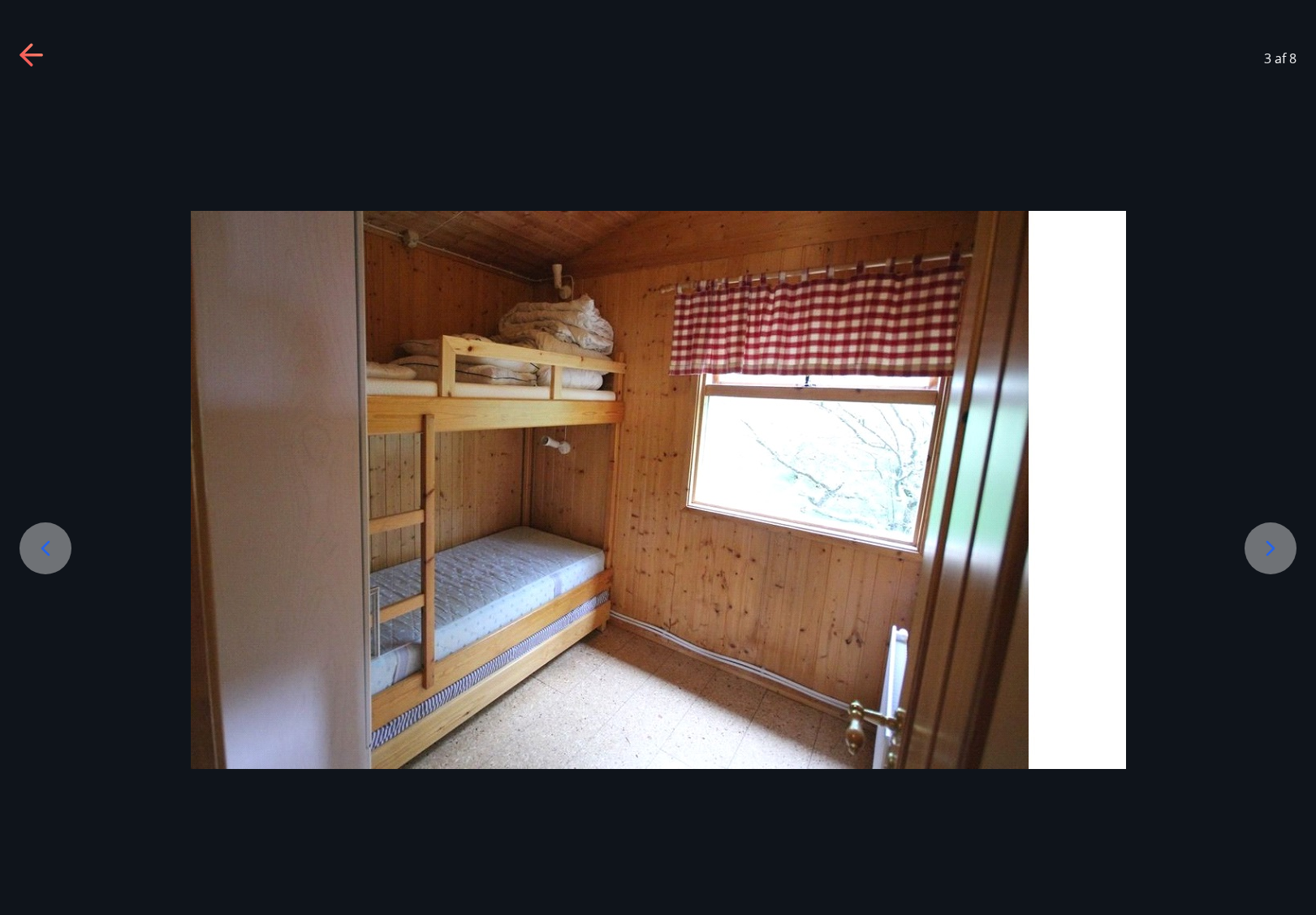
click at [1215, 560] on icon at bounding box center [1270, 548] width 26 height 26
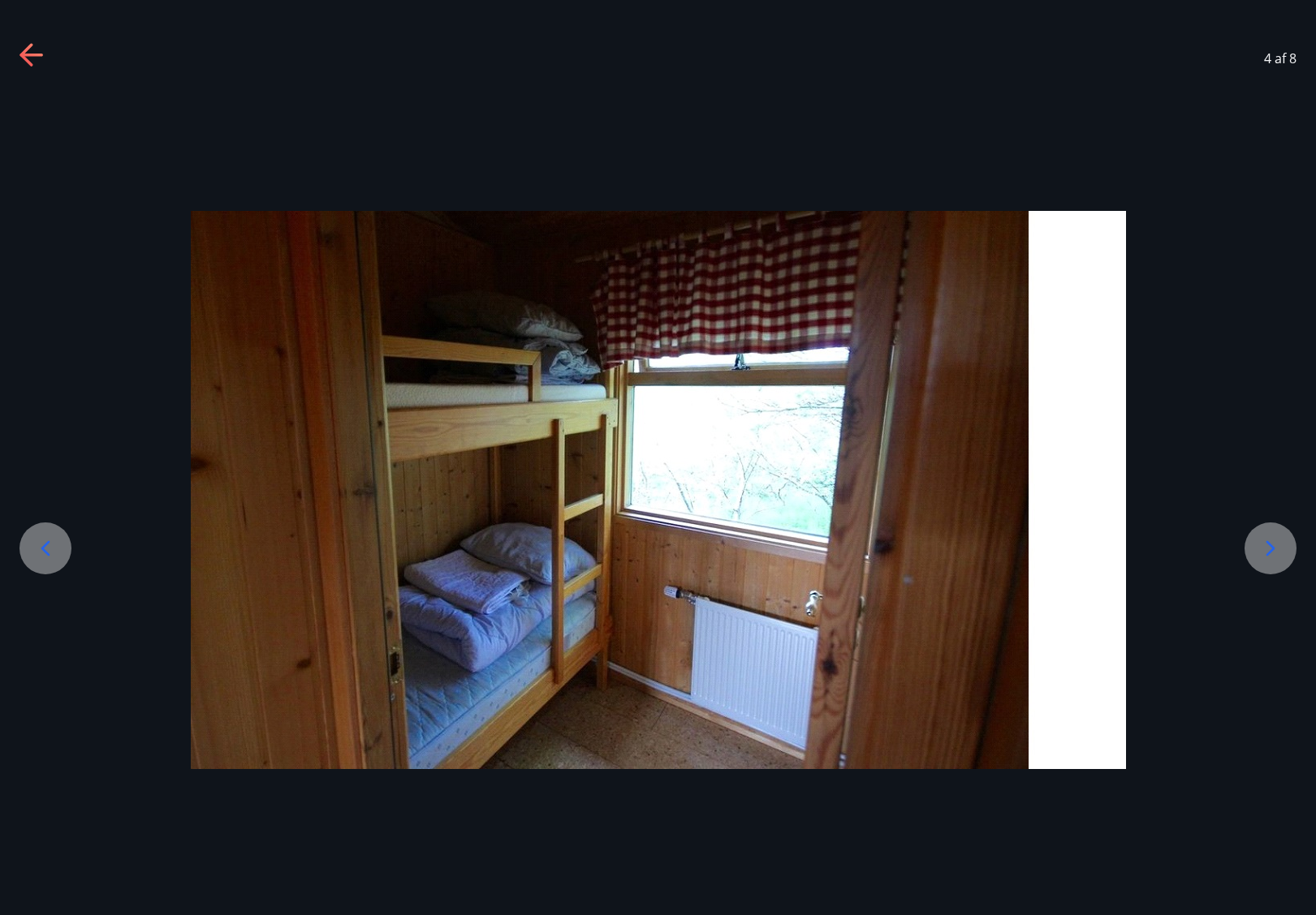
click at [1215, 558] on div at bounding box center [1270, 548] width 52 height 52
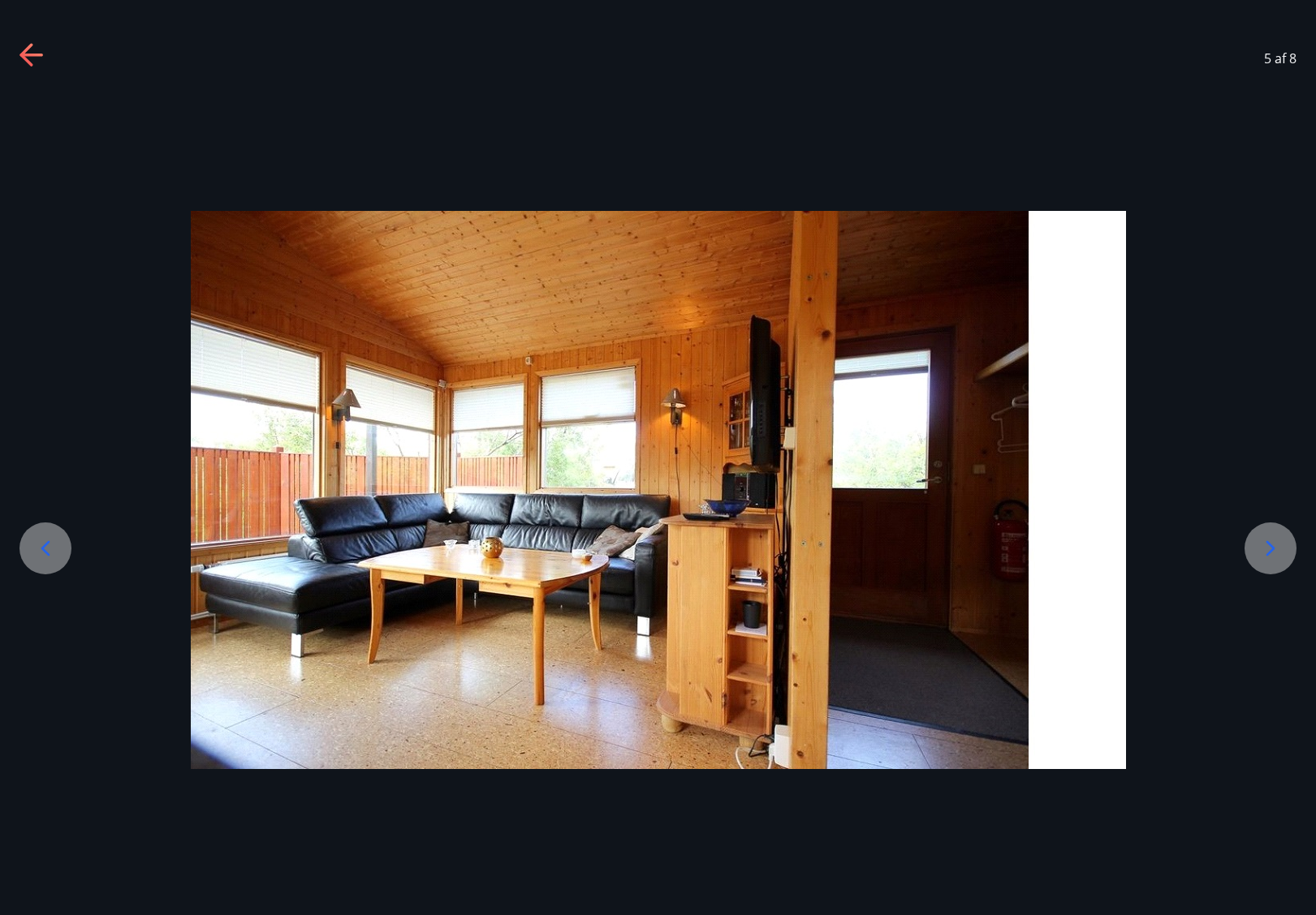
click at [1215, 558] on div at bounding box center [1270, 548] width 52 height 52
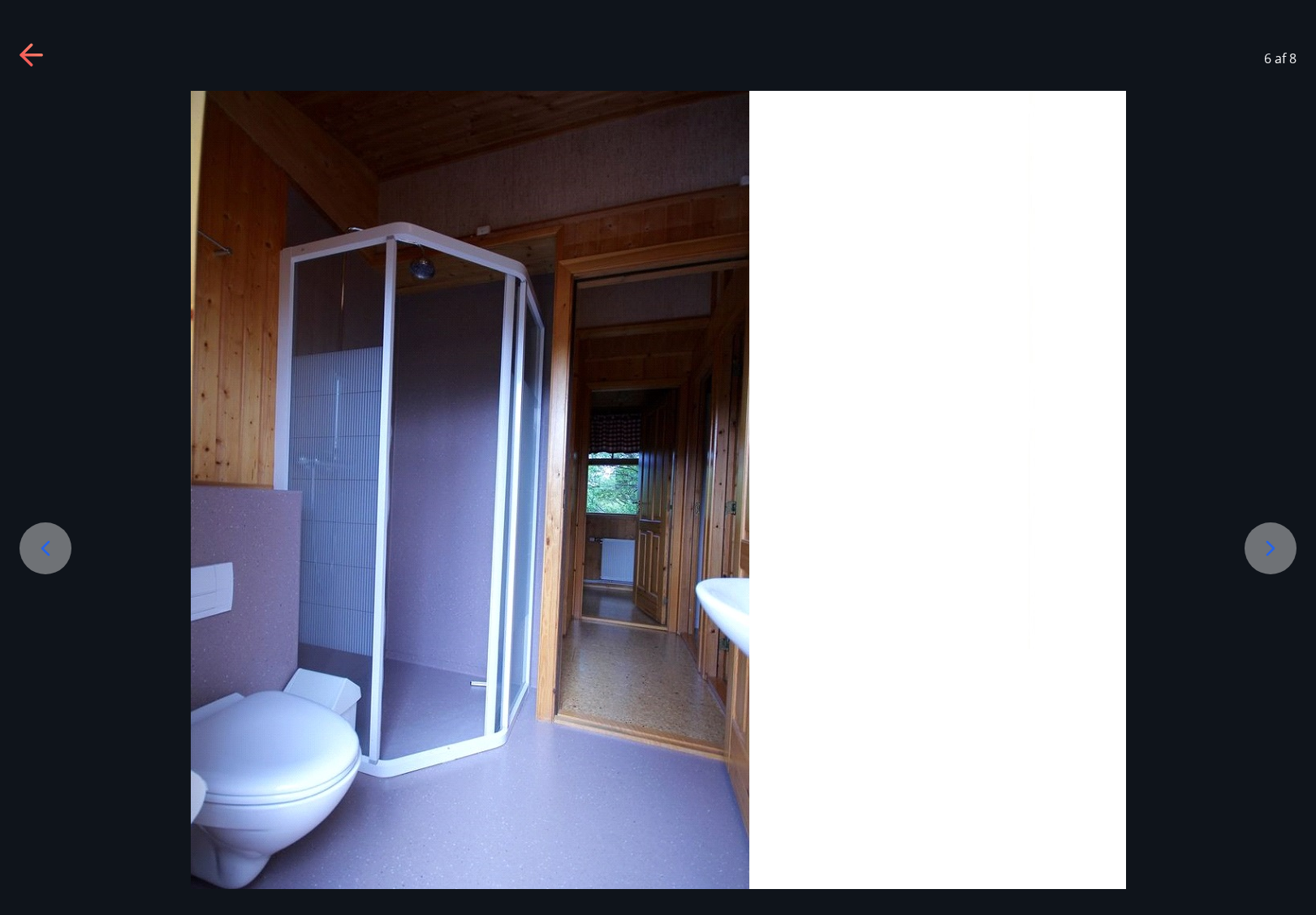
click at [1215, 558] on div at bounding box center [1270, 548] width 52 height 52
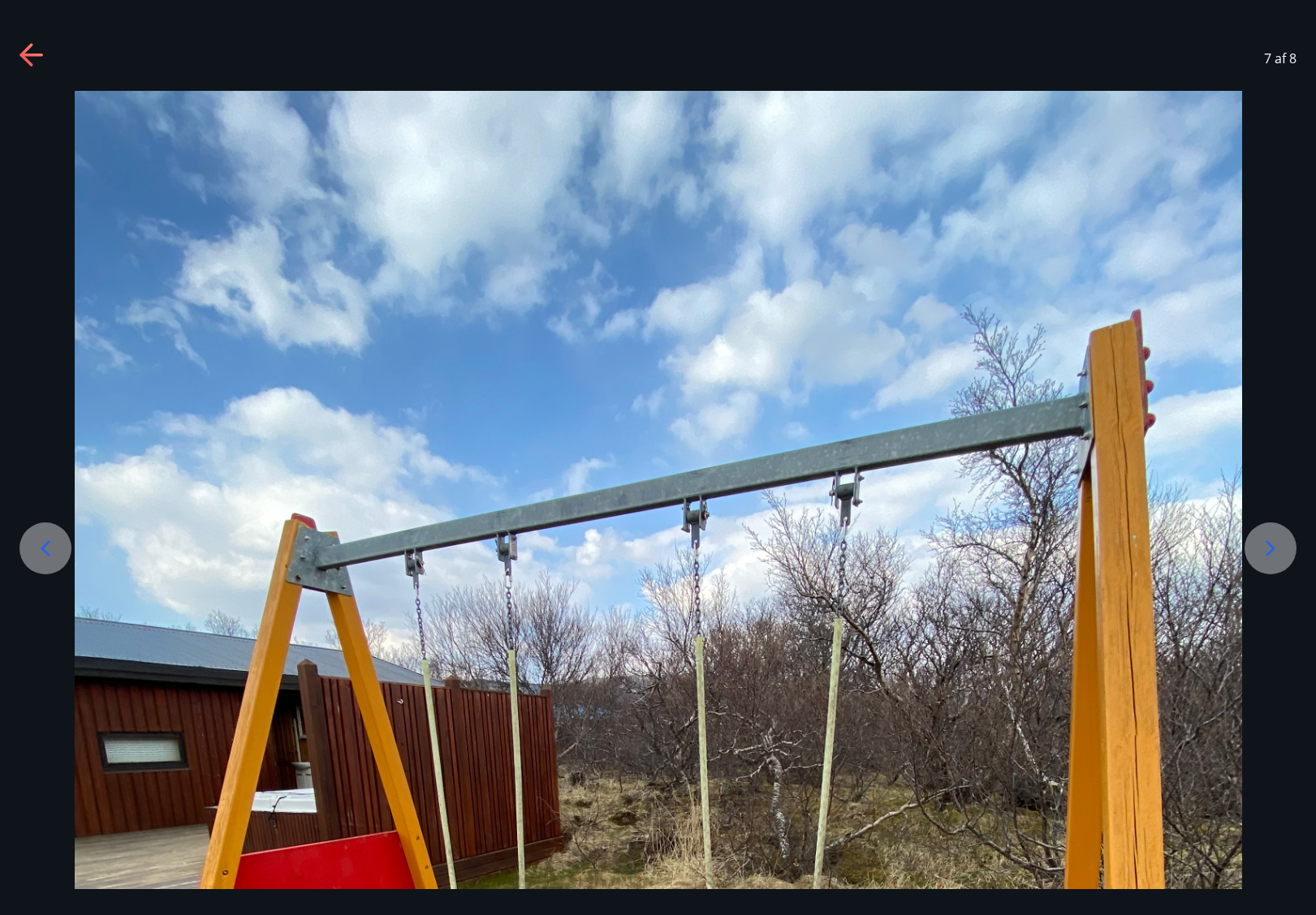
click at [1215, 558] on div at bounding box center [1270, 548] width 52 height 52
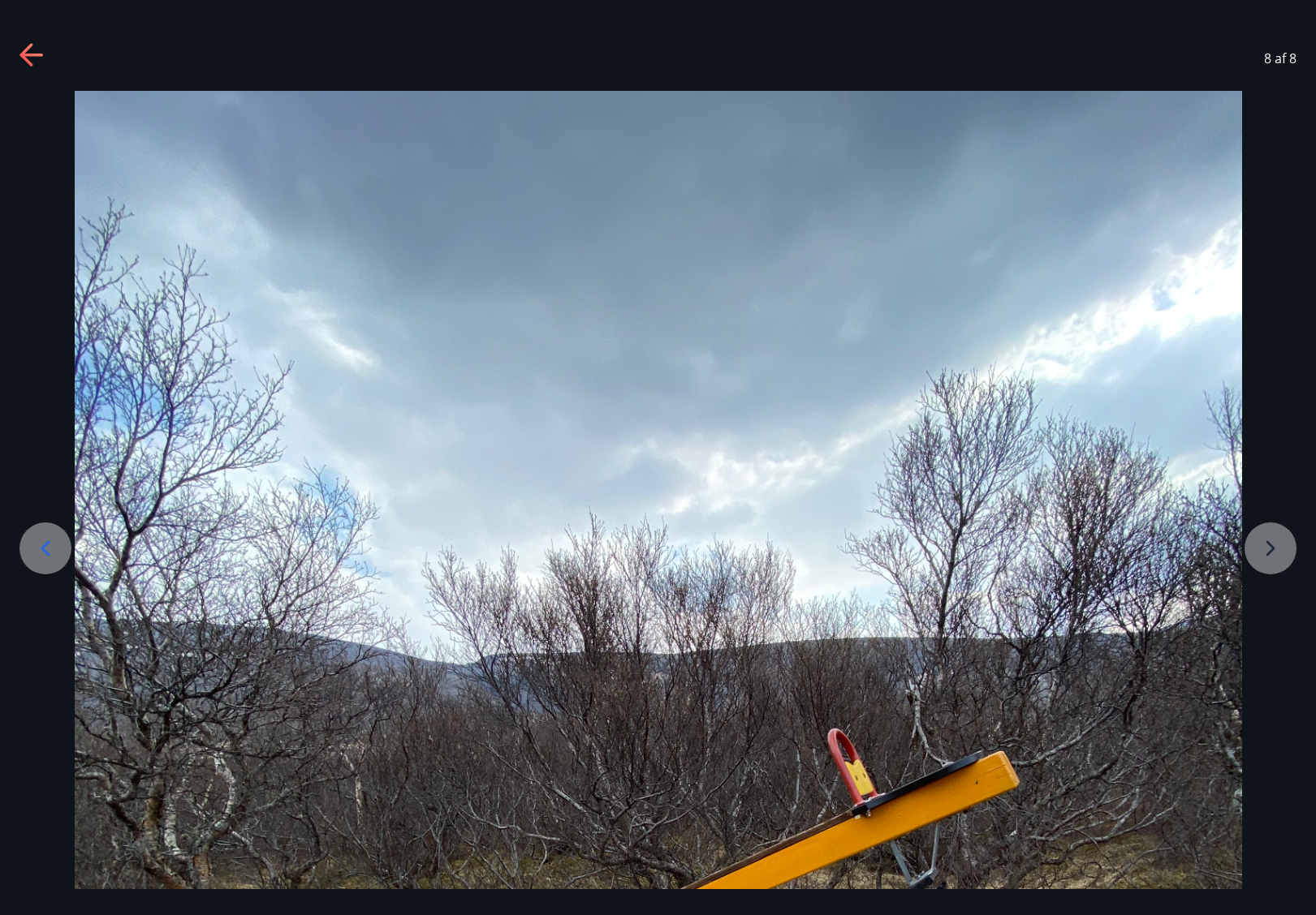
click at [1215, 542] on div at bounding box center [658, 868] width 1316 height 1555
click at [1215, 553] on div at bounding box center [658, 868] width 1316 height 1555
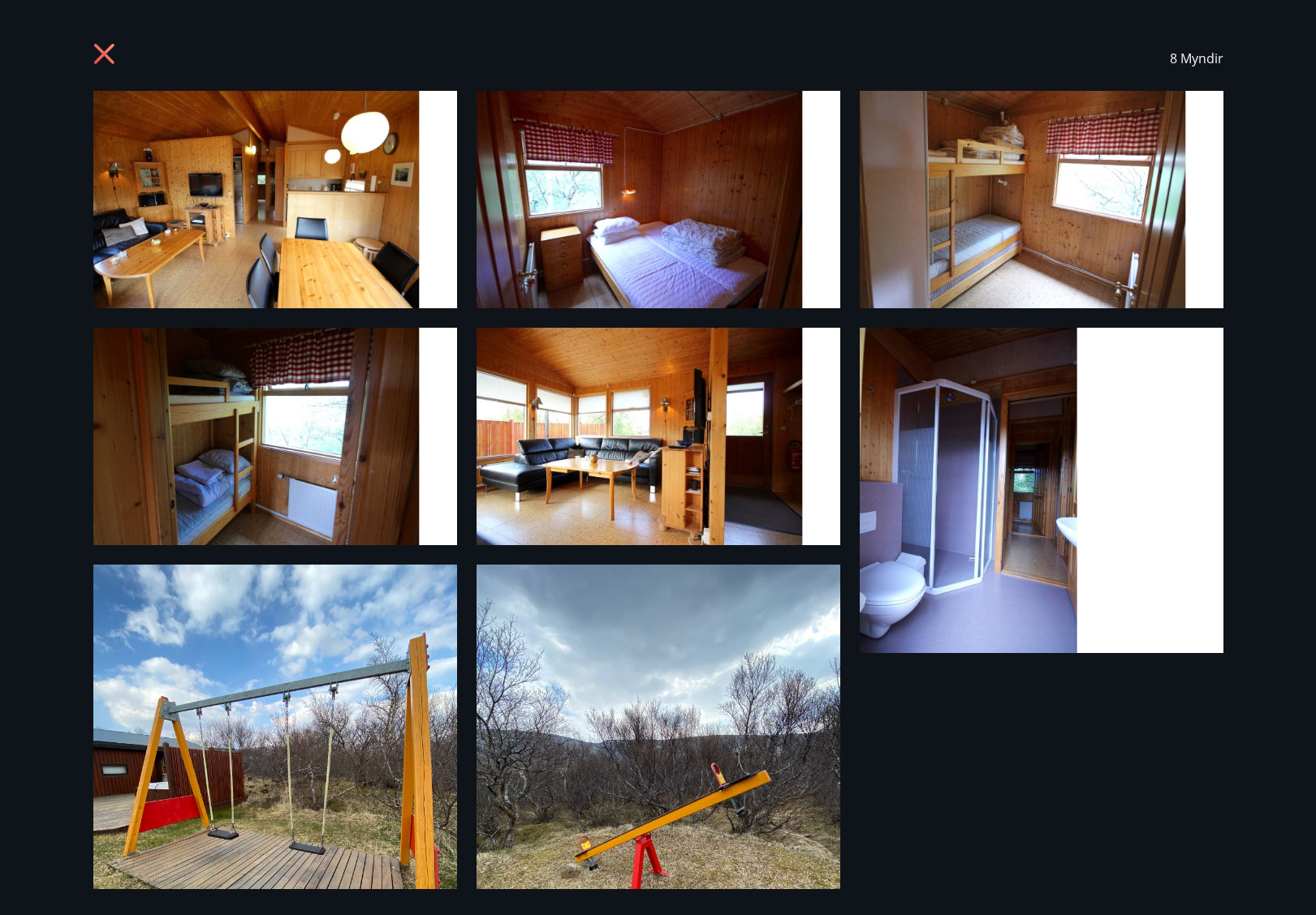
click at [60, 114] on div "8 Myndir" at bounding box center [658, 458] width 1316 height 915
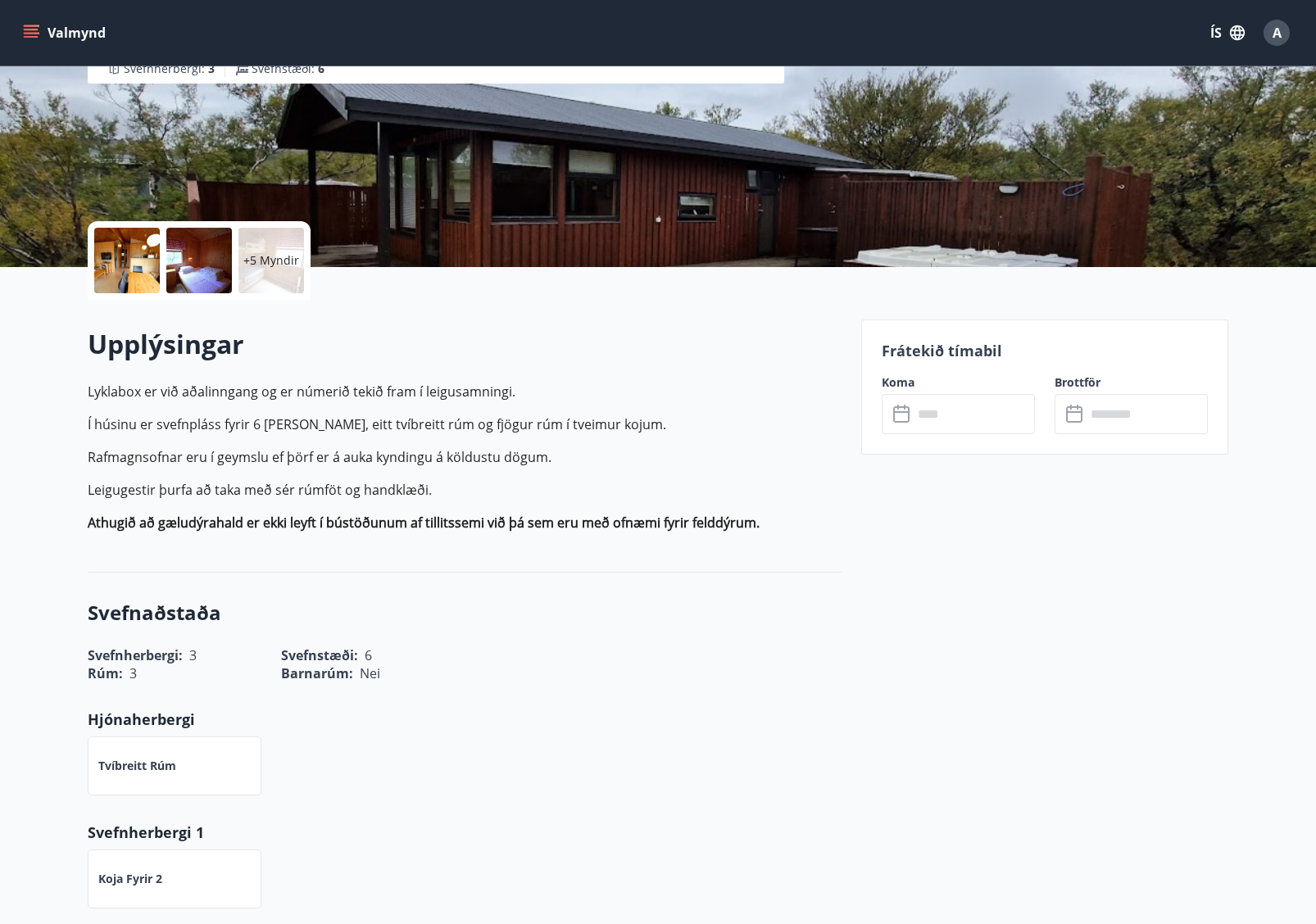
scroll to position [235, 0]
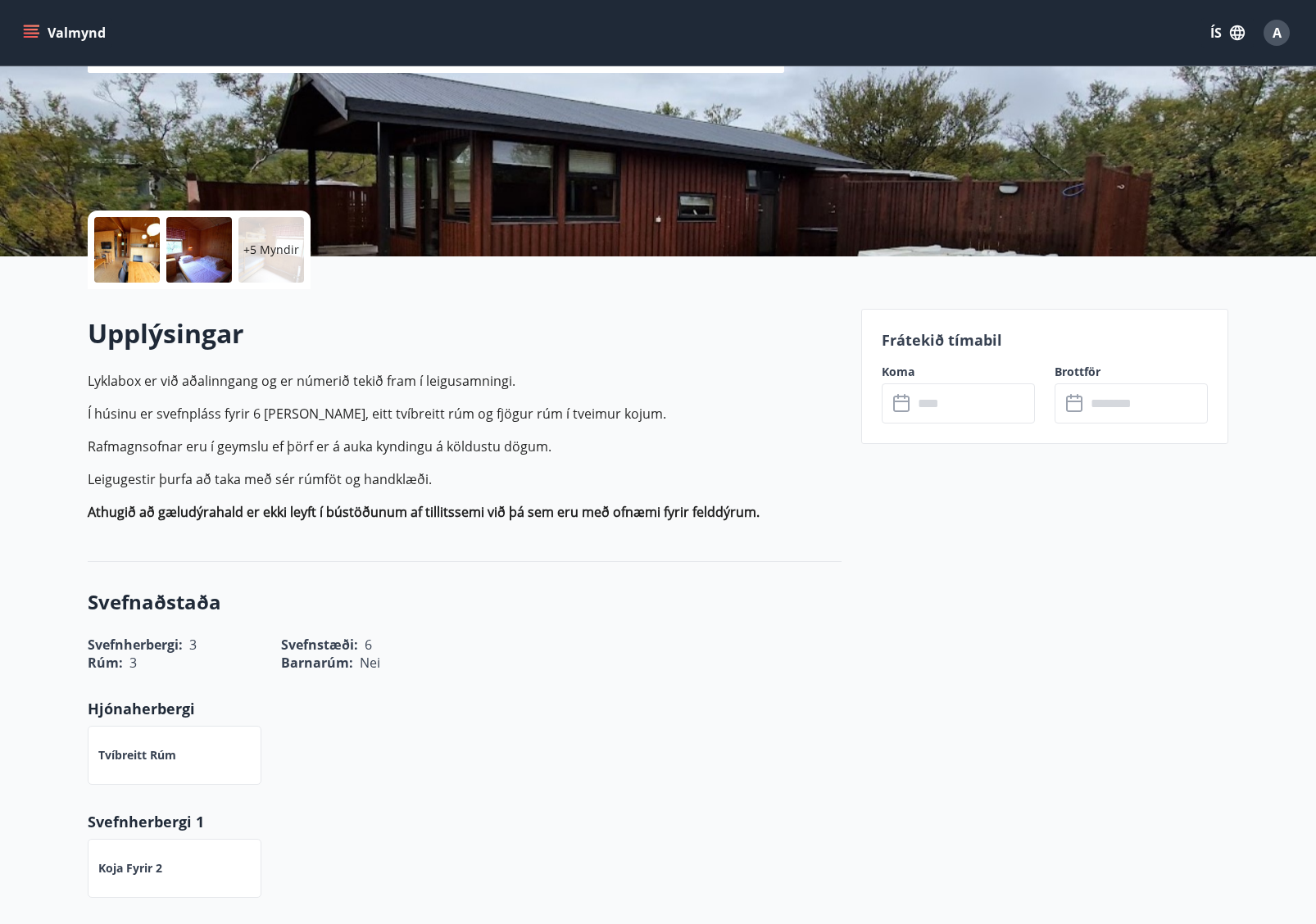
drag, startPoint x: 786, startPoint y: 539, endPoint x: 764, endPoint y: 424, distance: 117.1
click at [764, 430] on div "Upplýsingar Lyklabox er við aðalinngang og er númerið tekið fram í leigusamning…" at bounding box center [465, 425] width 754 height 273
click at [744, 401] on p "Lyklabox er við aðalinngang og er númerið tekið fram í leigusamningi. Í húsinu …" at bounding box center [465, 446] width 754 height 151
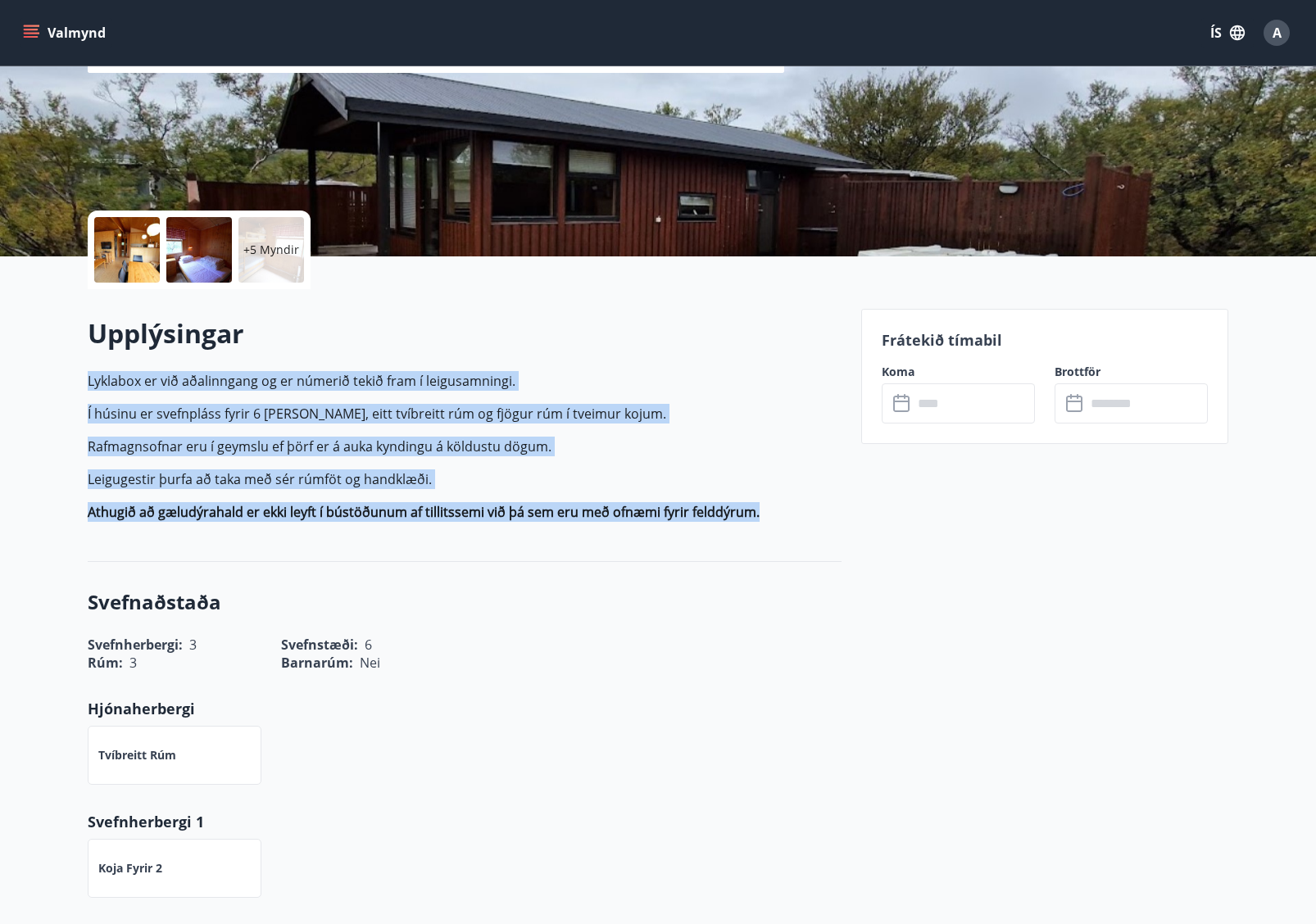
drag, startPoint x: 729, startPoint y: 369, endPoint x: 818, endPoint y: 522, distance: 177.0
click at [818, 521] on div "Upplýsingar Lyklabox er við aðalinngang og er númerið tekið fram í leigusamning…" at bounding box center [465, 425] width 754 height 219
click at [818, 522] on div "Upplýsingar Lyklabox er við aðalinngang og er númerið tekið fram í leigusamning…" at bounding box center [465, 425] width 754 height 219
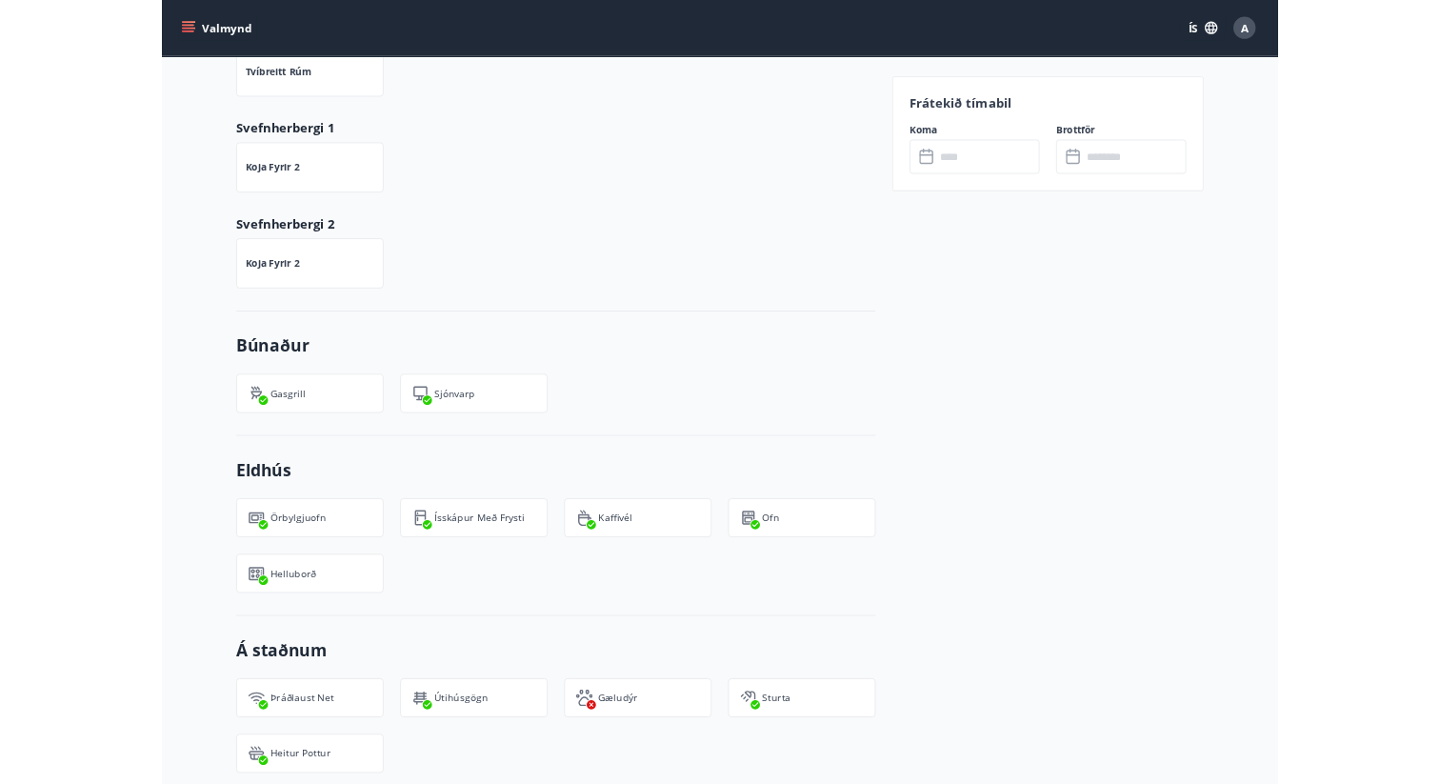
scroll to position [1457, 0]
